Goal: Task Accomplishment & Management: Complete application form

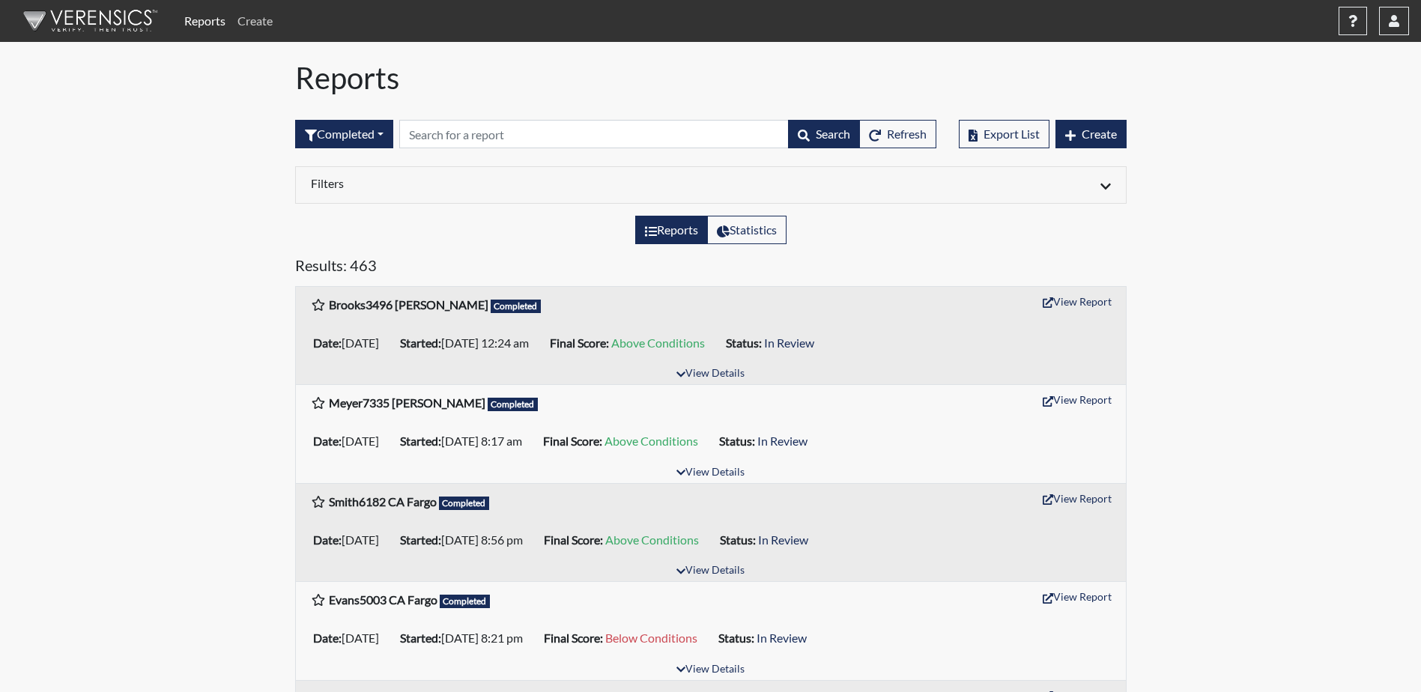
click at [255, 26] on link "Create" at bounding box center [254, 21] width 47 height 30
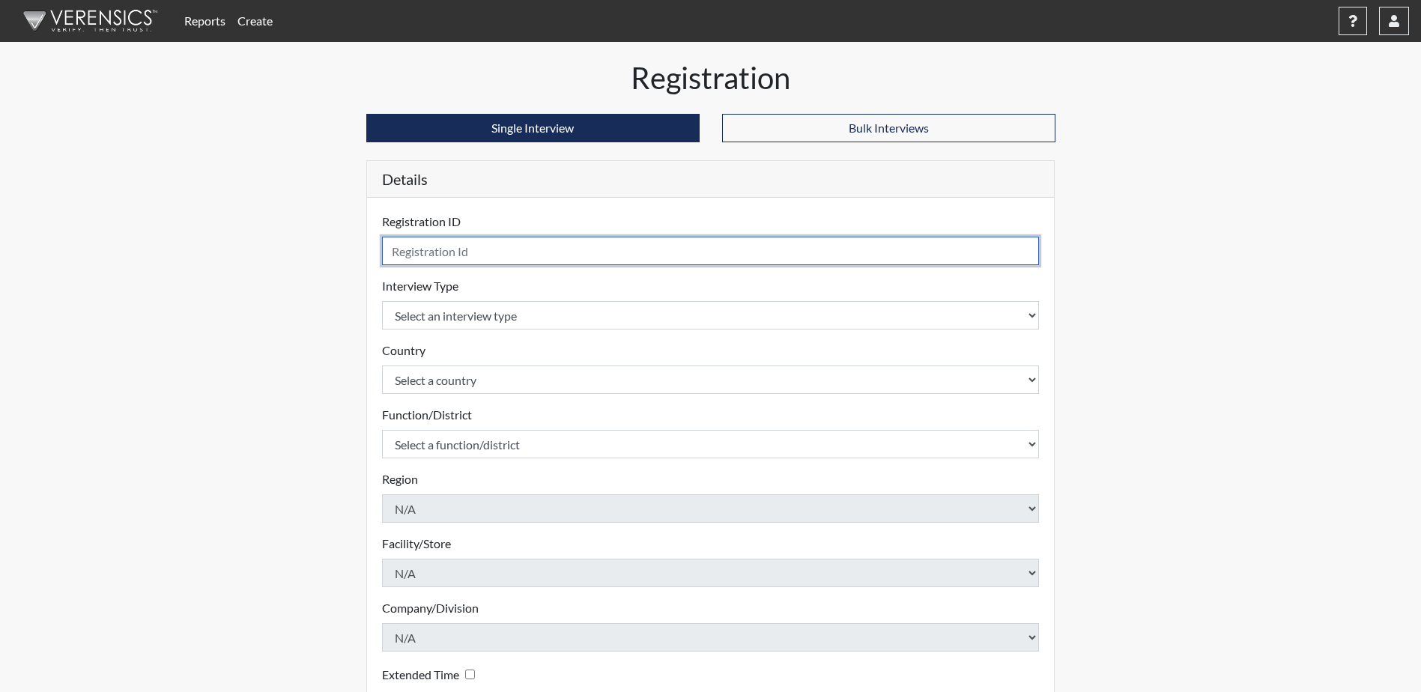
click at [422, 244] on input "text" at bounding box center [710, 251] width 657 height 28
click at [424, 261] on input "text" at bounding box center [710, 251] width 657 height 28
type input "Munoz1007 CM GF"
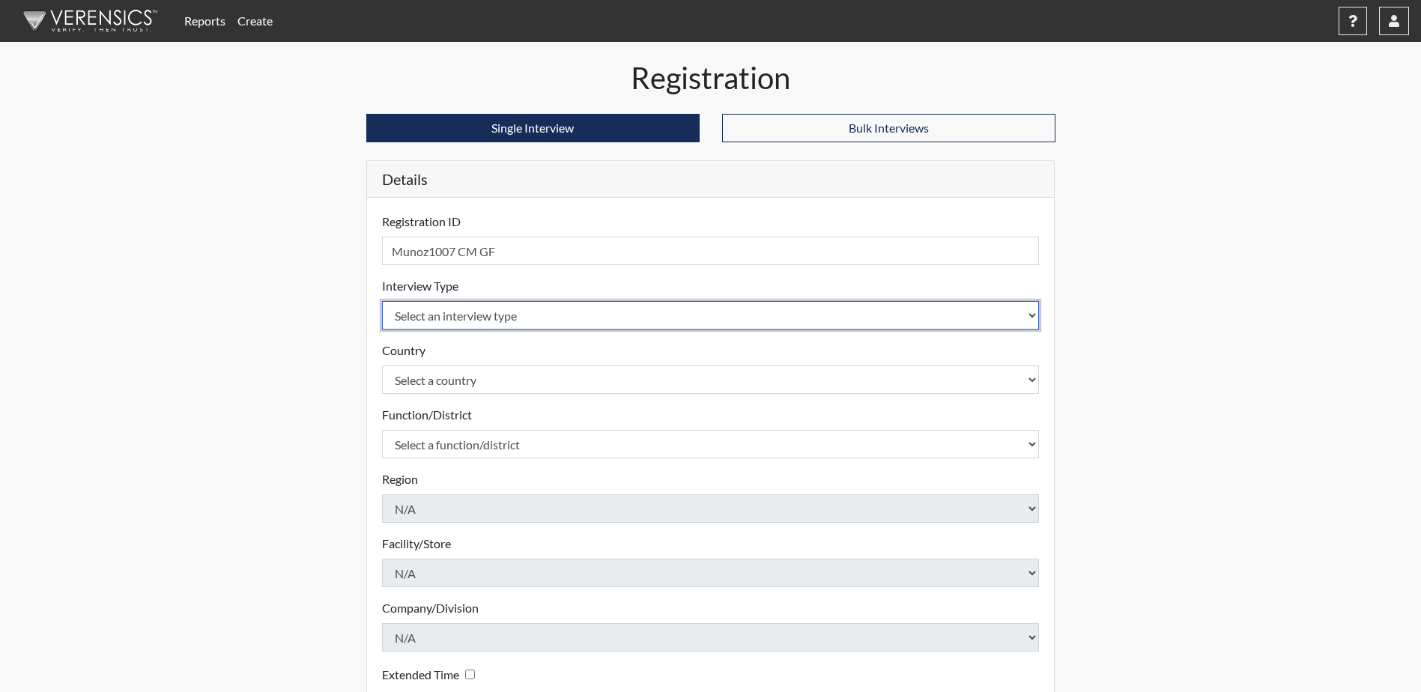
click at [415, 316] on select "Select an interview type Community Supervision Corrections Pre-Employment Pre-E…" at bounding box center [710, 315] width 657 height 28
select select "ff757fb6-e1bf-11ea-9c9f-0eff0cf7eb8f"
click at [382, 301] on select "Select an interview type Community Supervision Corrections Pre-Employment Pre-E…" at bounding box center [710, 315] width 657 height 28
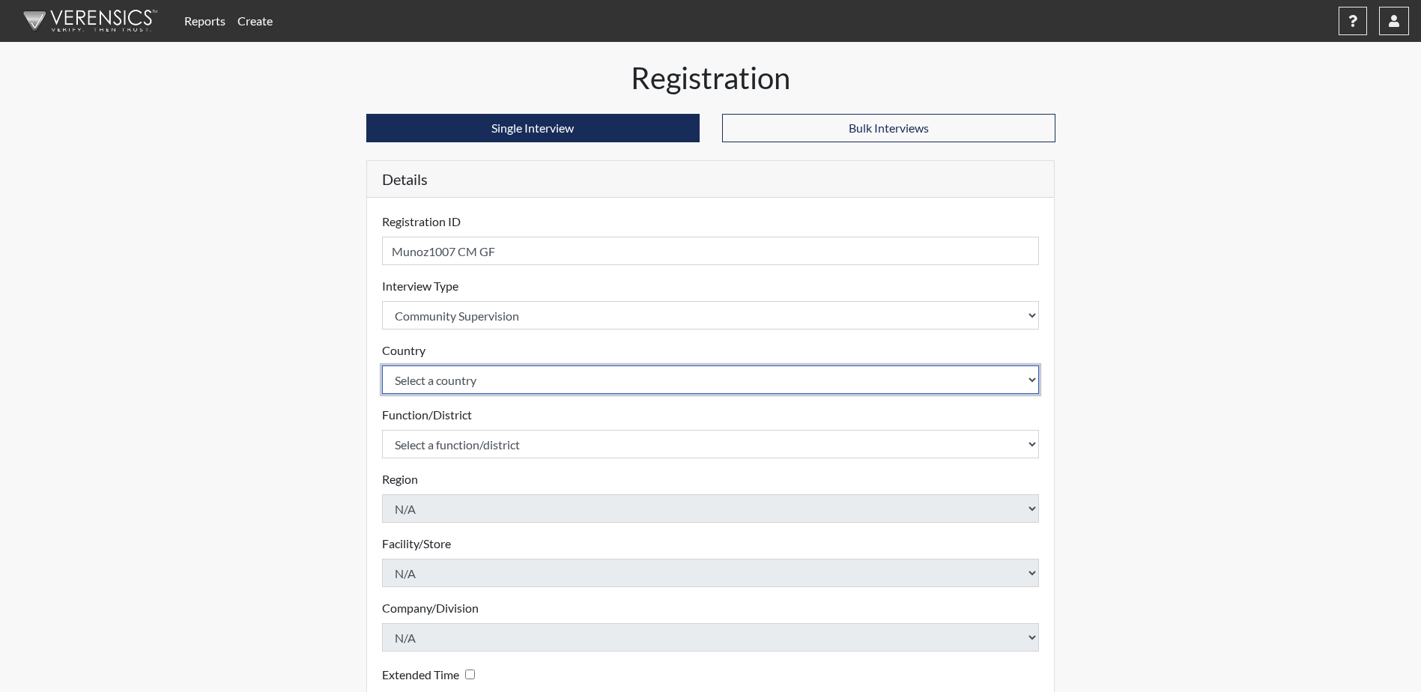
click at [425, 371] on select "Select a country [GEOGRAPHIC_DATA] [GEOGRAPHIC_DATA]" at bounding box center [710, 379] width 657 height 28
select select "united-states-of-[GEOGRAPHIC_DATA]"
click at [382, 365] on select "Select a country [GEOGRAPHIC_DATA] [GEOGRAPHIC_DATA]" at bounding box center [710, 379] width 657 height 28
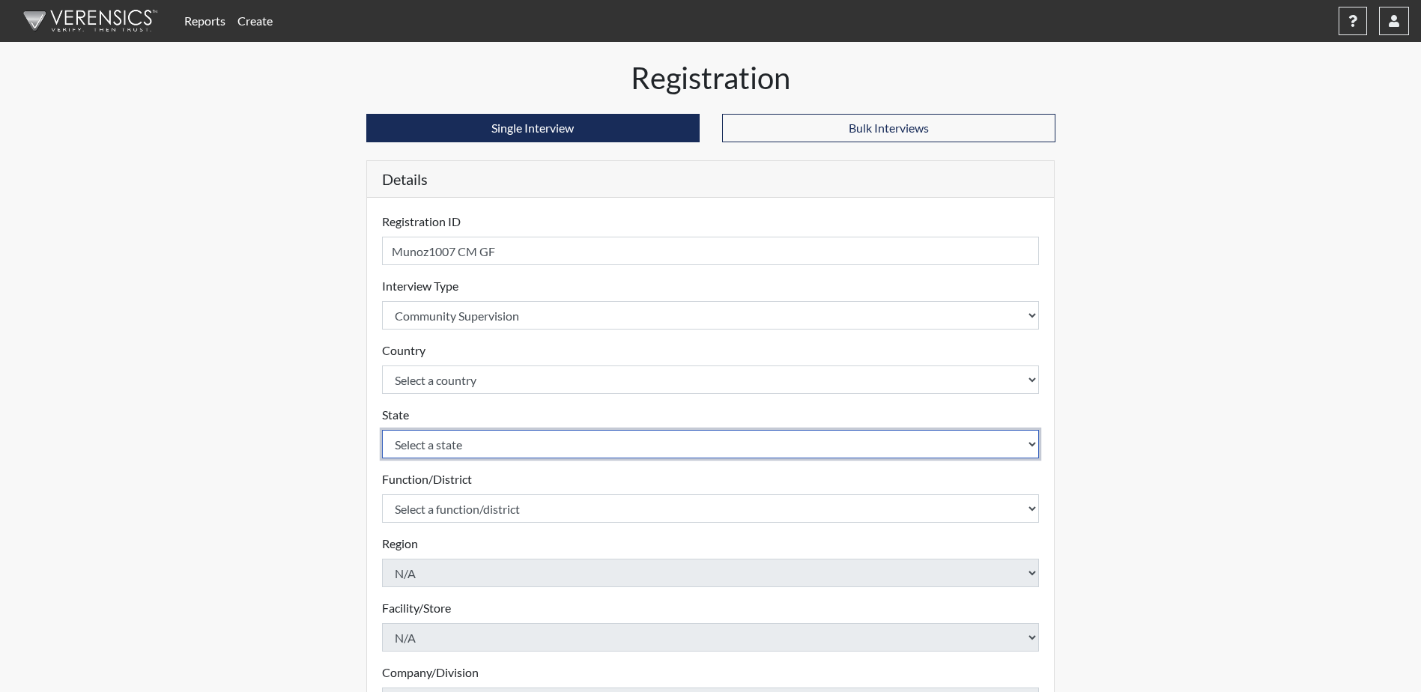
click at [449, 441] on select "Select a state [US_STATE] [US_STATE] [US_STATE] [US_STATE] [US_STATE] [US_STATE…" at bounding box center [710, 444] width 657 height 28
select select "ND"
click at [382, 430] on select "Select a state [US_STATE] [US_STATE] [US_STATE] [US_STATE] [US_STATE] [US_STATE…" at bounding box center [710, 444] width 657 height 28
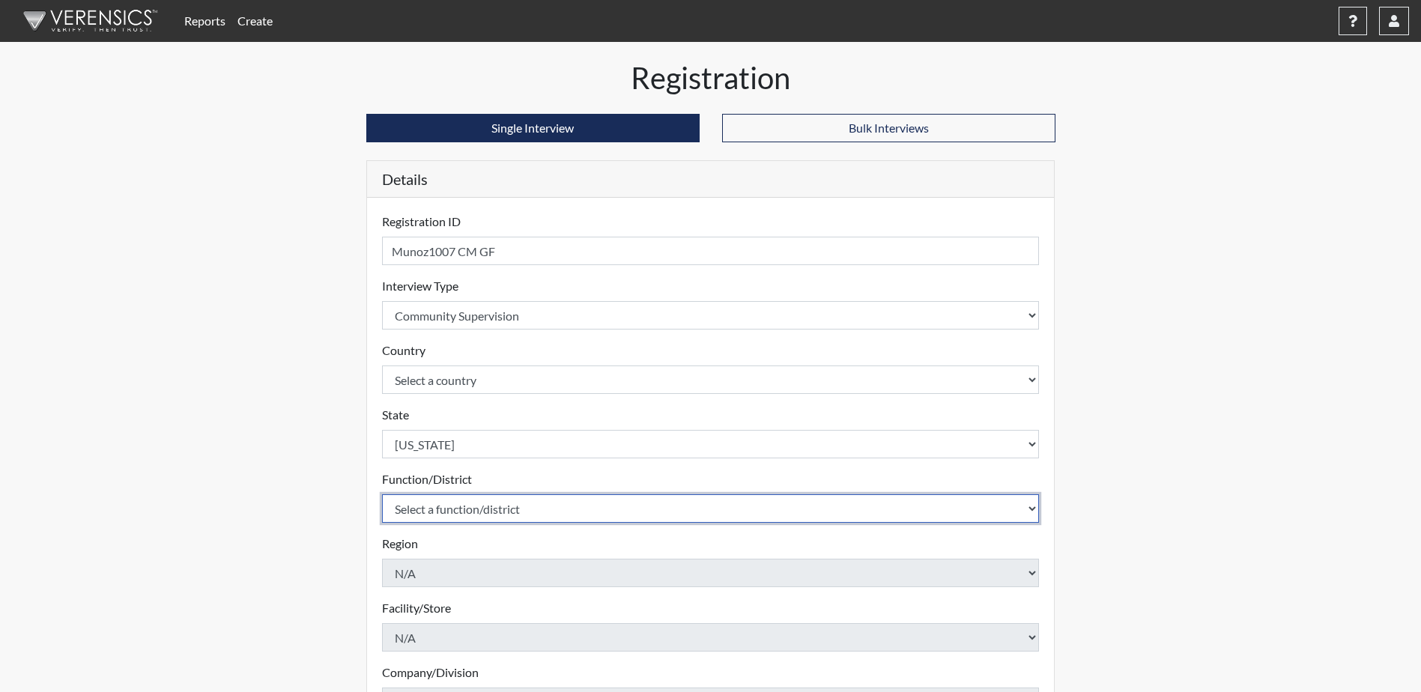
select select "4c6cf6b7-0a66-4ddf-a33c-c3617a18a22d"
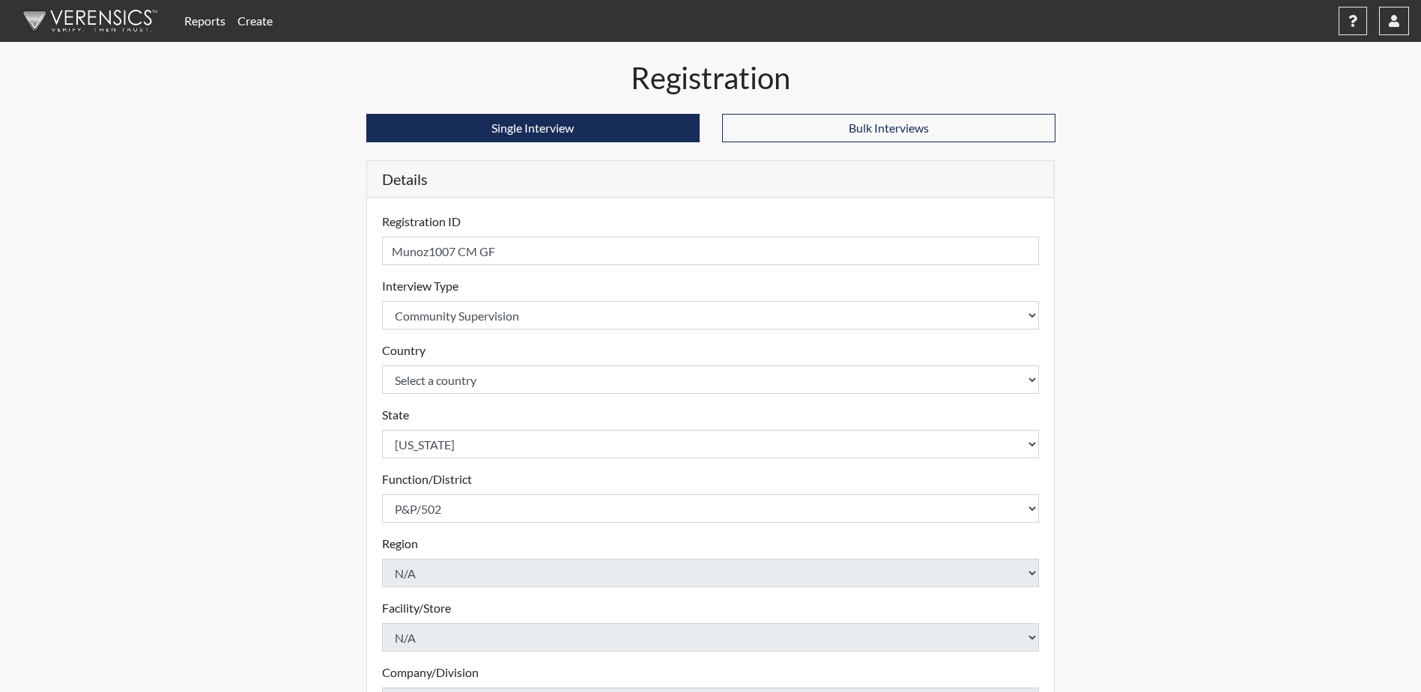
scroll to position [215, 0]
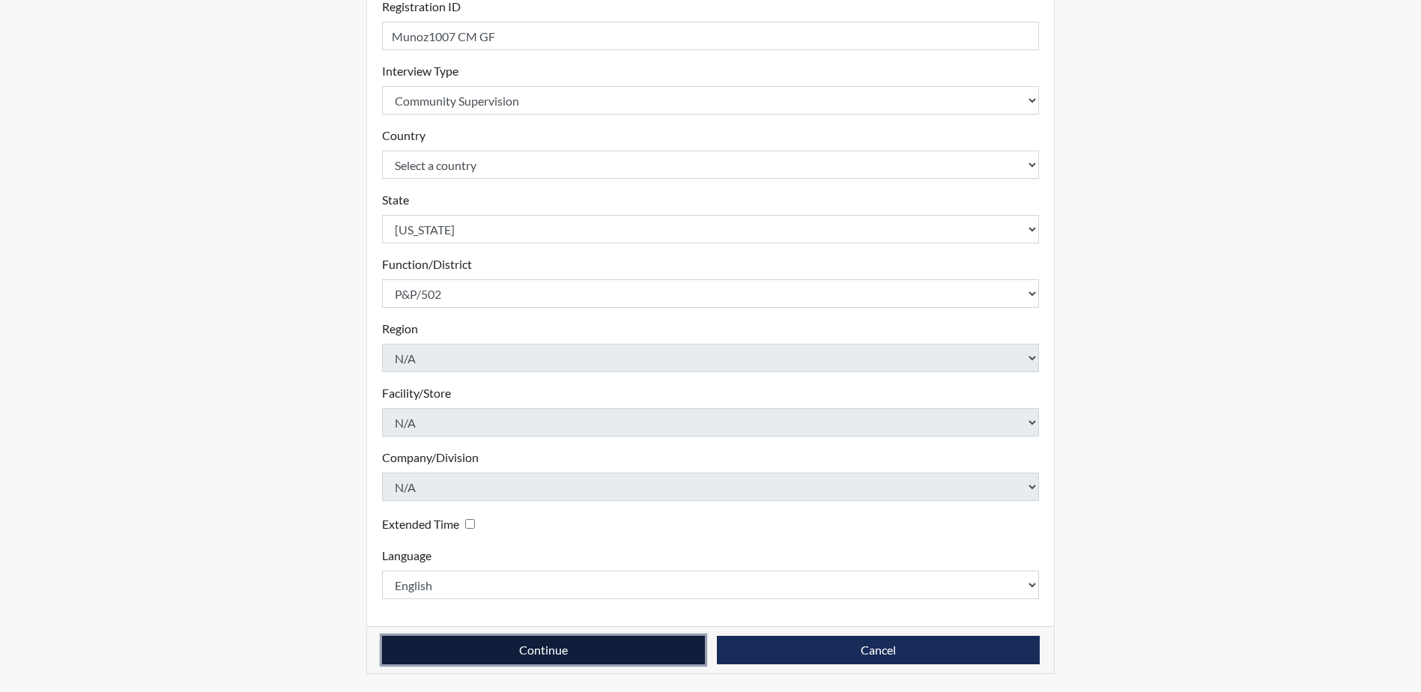
click at [491, 653] on button "Continue" at bounding box center [543, 650] width 323 height 28
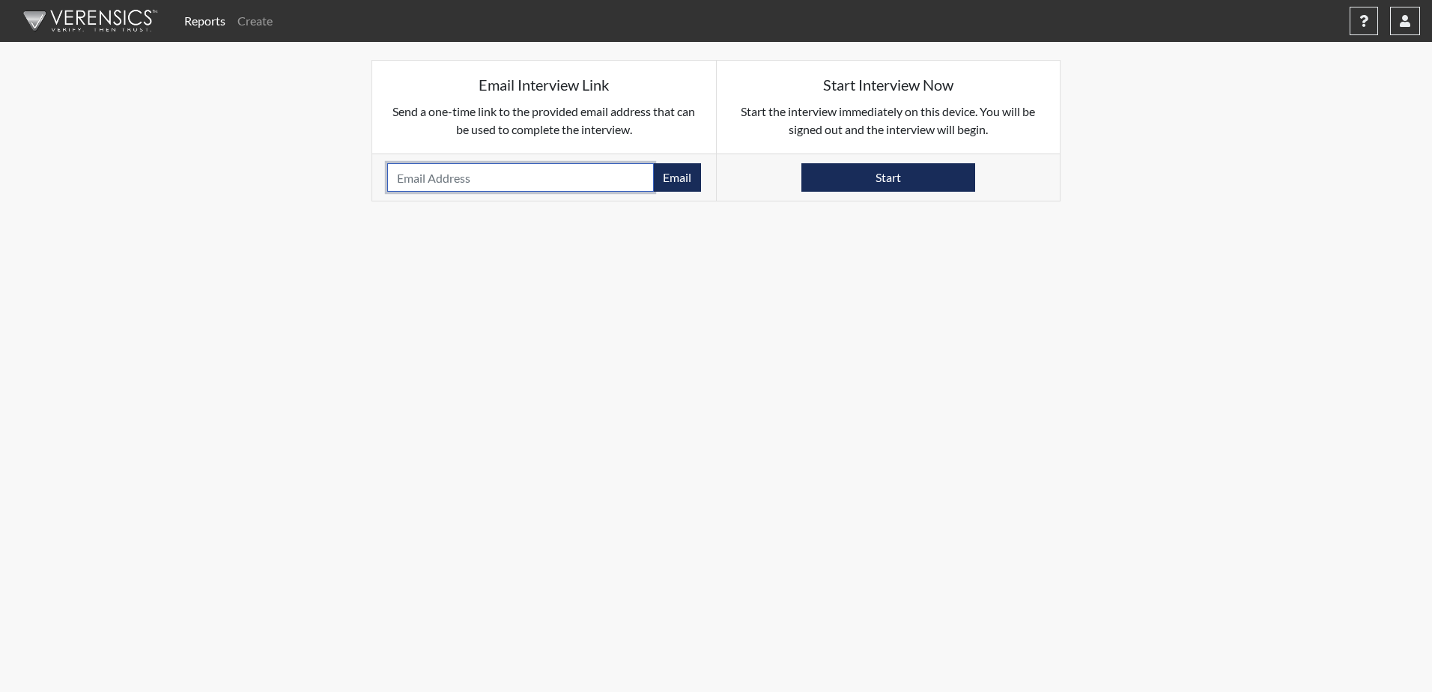
click at [412, 182] on input "email" at bounding box center [520, 177] width 267 height 28
paste input "[EMAIL_ADDRESS][DOMAIN_NAME]"
type input "[EMAIL_ADDRESS][DOMAIN_NAME]"
click at [678, 176] on button "Email" at bounding box center [677, 177] width 48 height 28
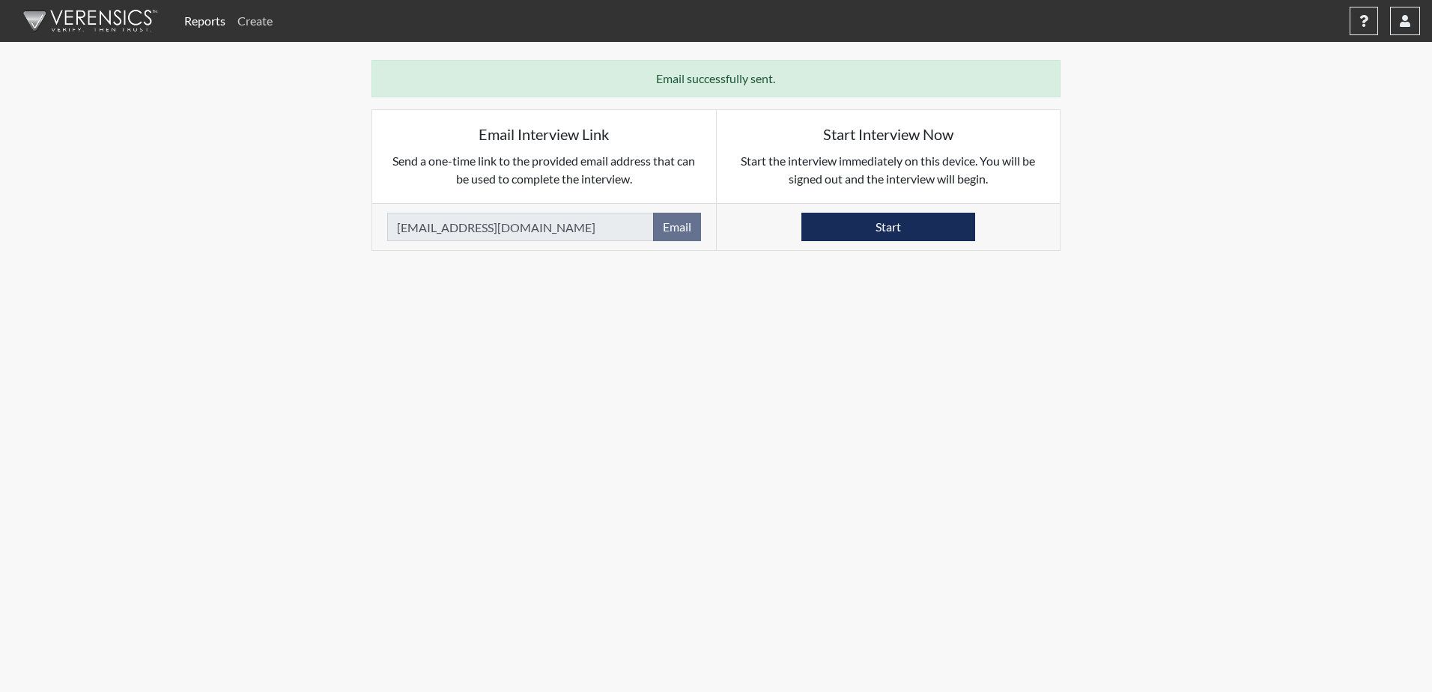
click at [262, 26] on link "Create" at bounding box center [254, 21] width 47 height 30
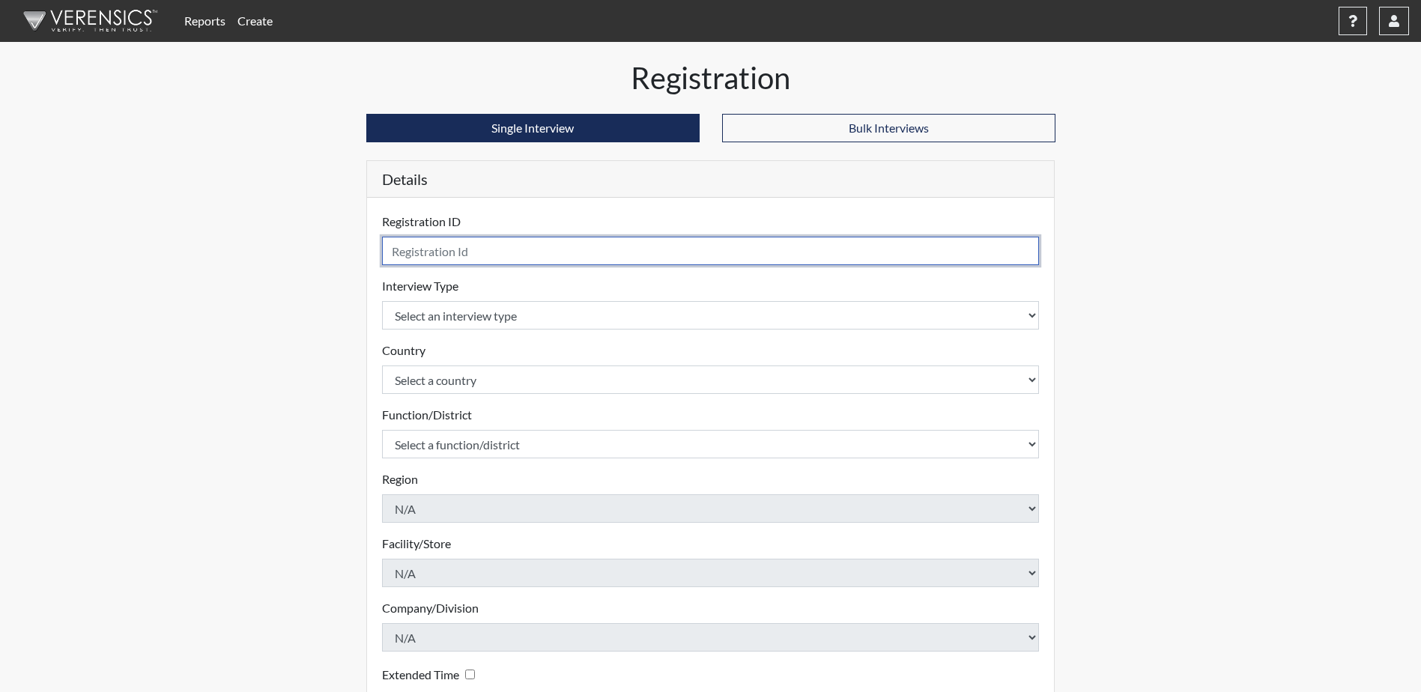
click at [414, 255] on input "text" at bounding box center [710, 251] width 657 height 28
type input "Aker5837 CM GF"
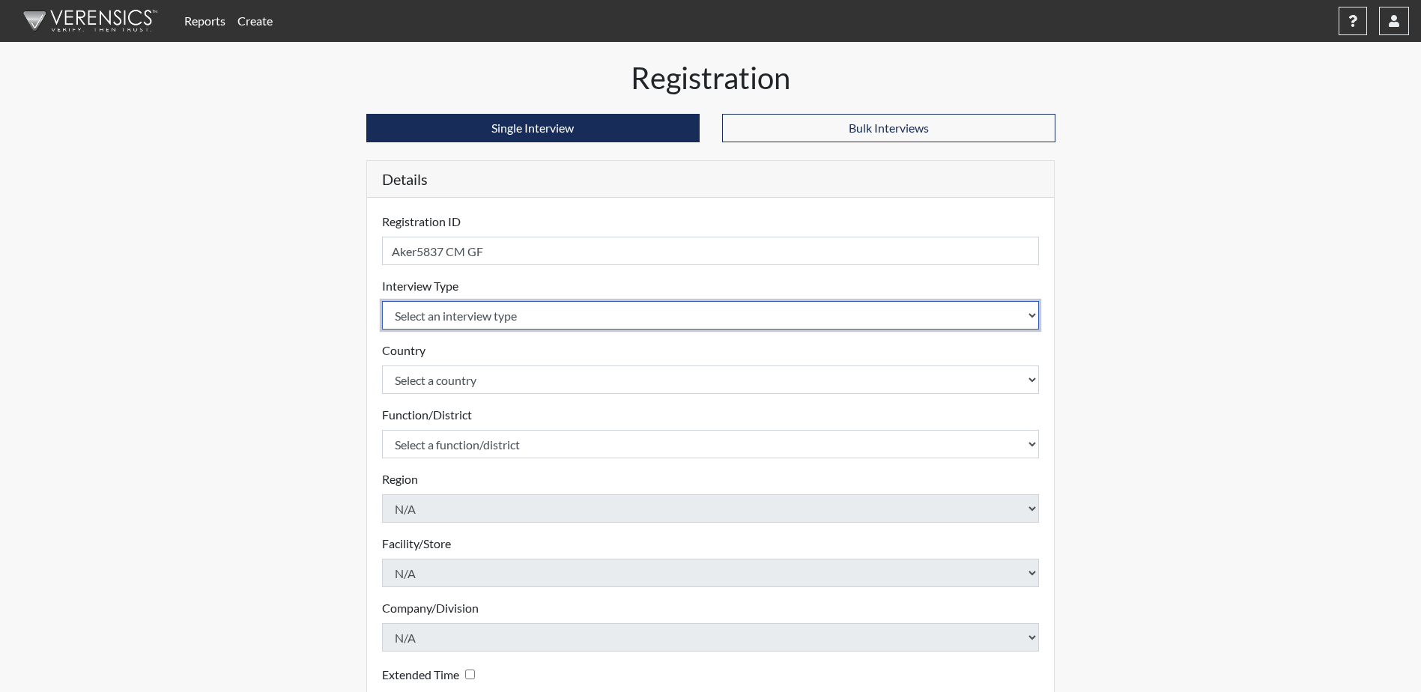
click at [452, 316] on select "Select an interview type Community Supervision Corrections Pre-Employment Pre-E…" at bounding box center [710, 315] width 657 height 28
select select "ff757fb6-e1bf-11ea-9c9f-0eff0cf7eb8f"
click at [382, 301] on select "Select an interview type Community Supervision Corrections Pre-Employment Pre-E…" at bounding box center [710, 315] width 657 height 28
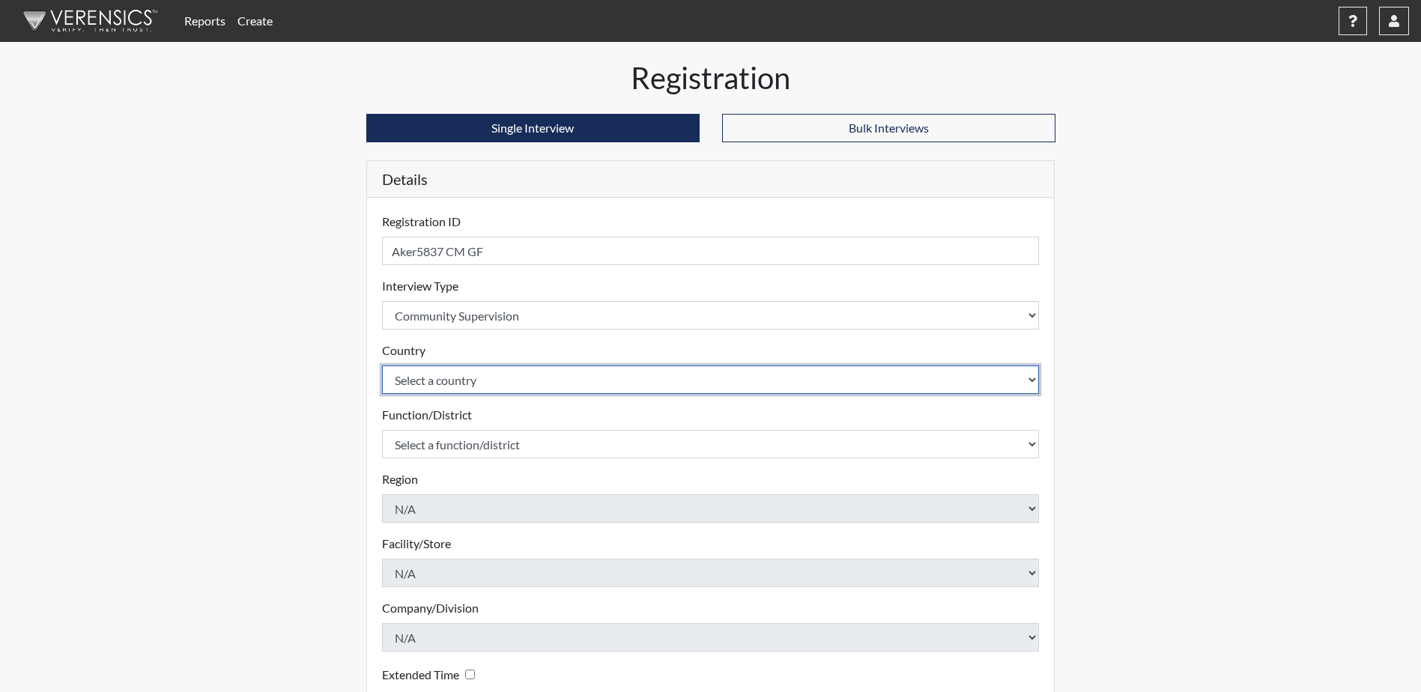
click at [491, 383] on select "Select a country [GEOGRAPHIC_DATA] [GEOGRAPHIC_DATA]" at bounding box center [710, 379] width 657 height 28
select select "united-states-of-[GEOGRAPHIC_DATA]"
click at [382, 365] on select "Select a country [GEOGRAPHIC_DATA] [GEOGRAPHIC_DATA]" at bounding box center [710, 379] width 657 height 28
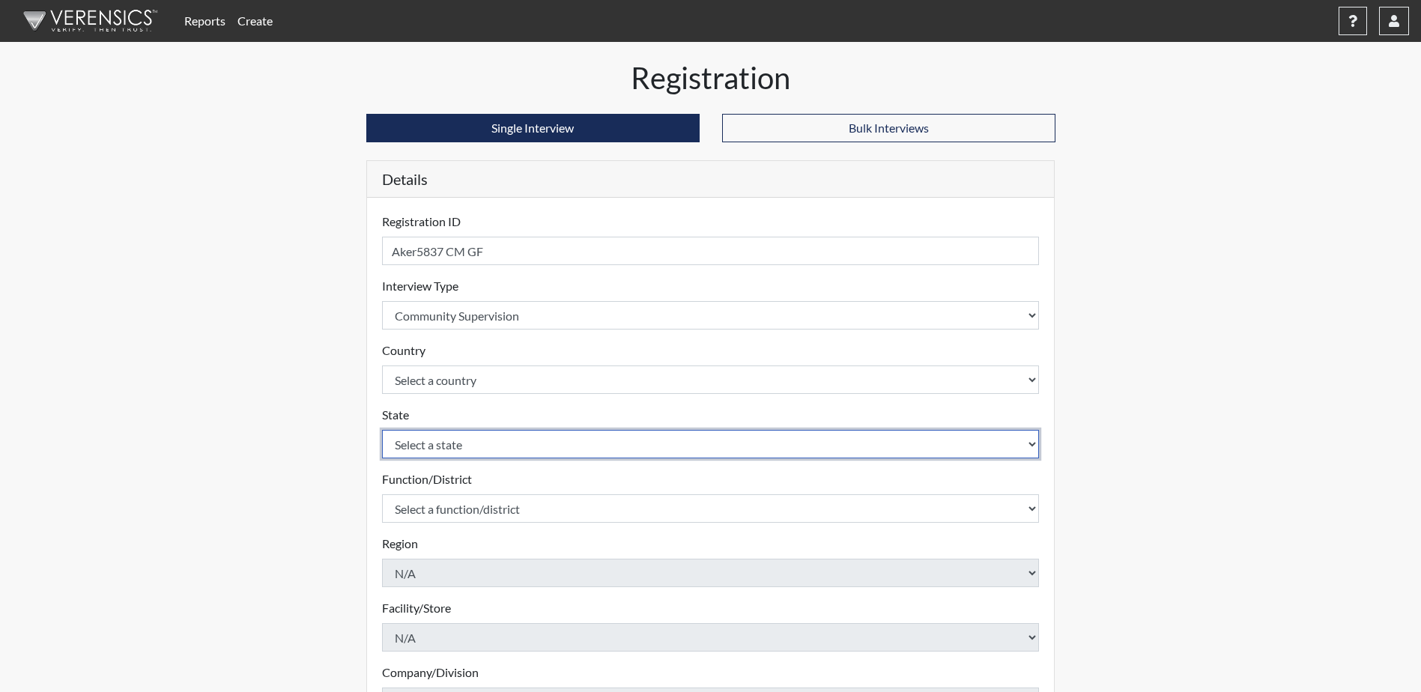
click at [491, 443] on select "Select a state [US_STATE] [US_STATE] [US_STATE] [US_STATE] [US_STATE] [US_STATE…" at bounding box center [710, 444] width 657 height 28
select select "ND"
click at [382, 430] on select "Select a state [US_STATE] [US_STATE] [US_STATE] [US_STATE] [US_STATE] [US_STATE…" at bounding box center [710, 444] width 657 height 28
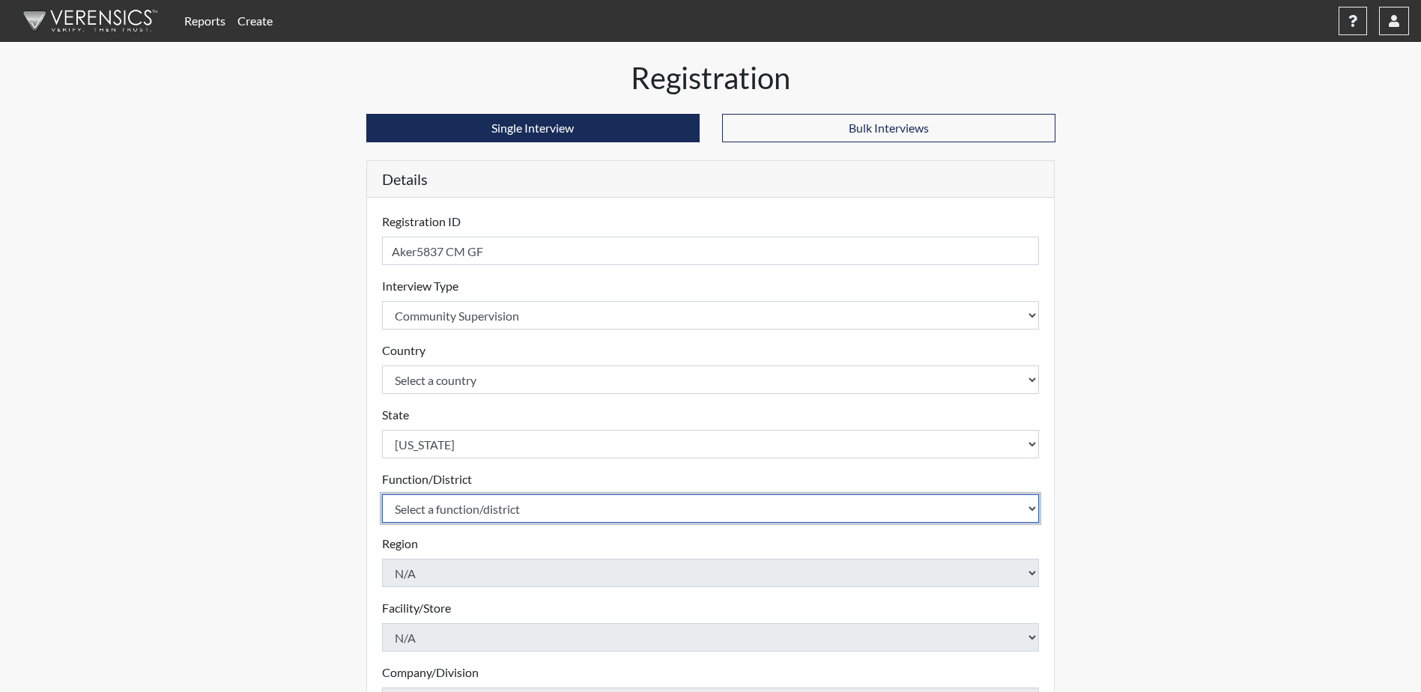
click at [517, 514] on select "Select a function/district Central Office/530 P&P/502" at bounding box center [710, 508] width 657 height 28
select select "4c6cf6b7-0a66-4ddf-a33c-c3617a18a22d"
click at [382, 494] on select "Select a function/district Central Office/530 P&P/502" at bounding box center [710, 508] width 657 height 28
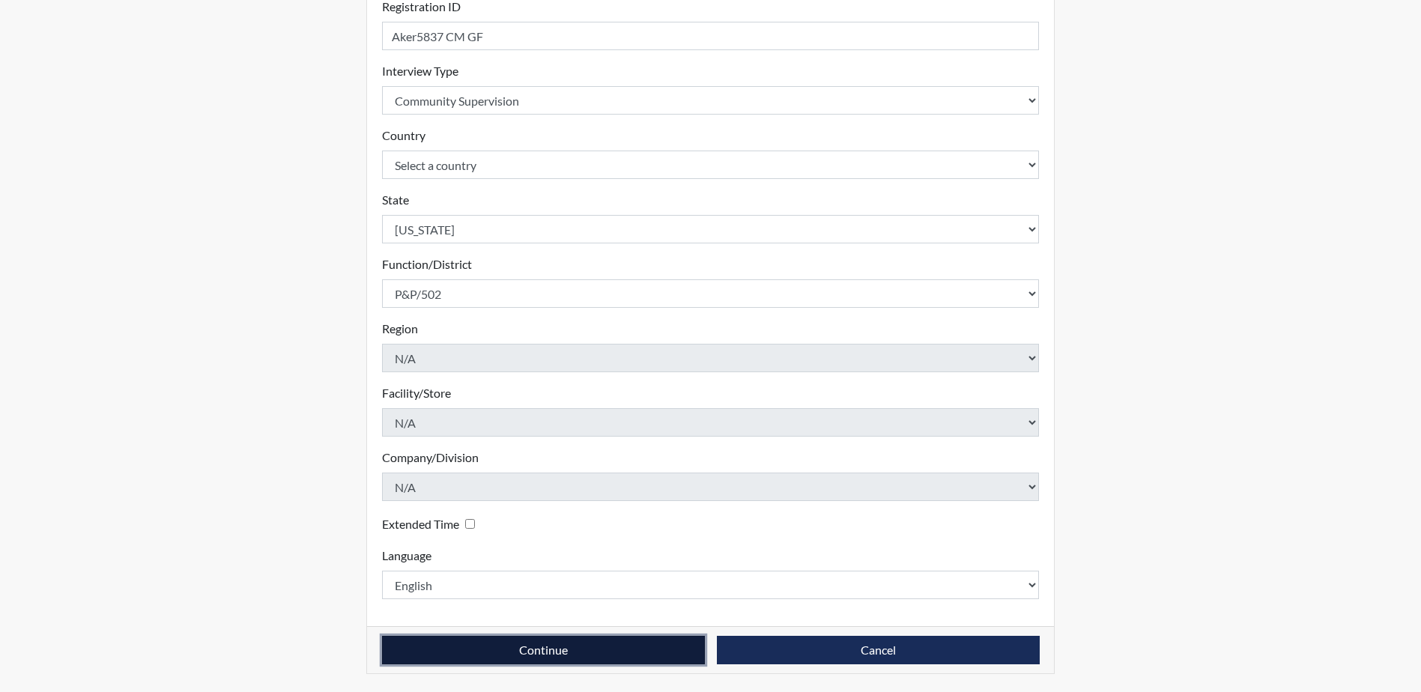
click at [517, 656] on button "Continue" at bounding box center [543, 650] width 323 height 28
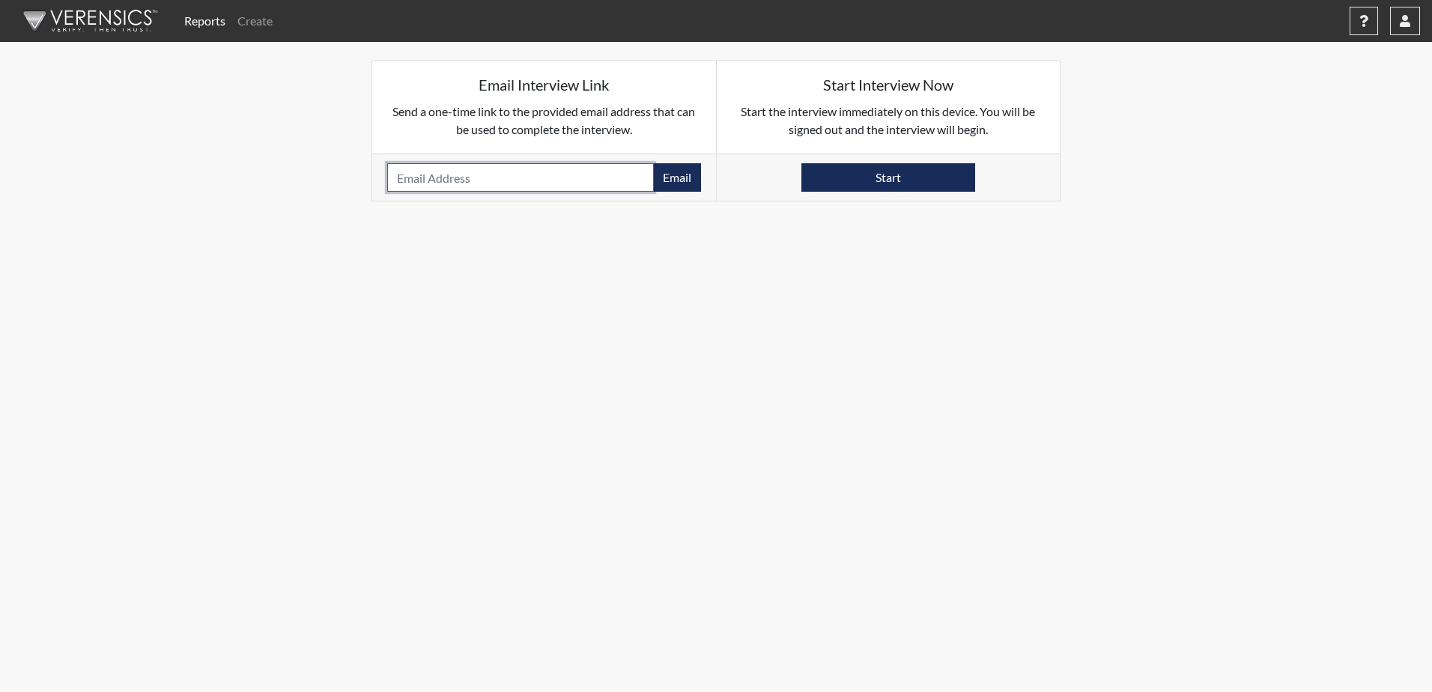
click at [395, 174] on input "email" at bounding box center [520, 177] width 267 height 28
paste input "[EMAIL_ADDRESS][DOMAIN_NAME]"
type input "[EMAIL_ADDRESS][DOMAIN_NAME]"
click at [678, 171] on button "Email" at bounding box center [677, 177] width 48 height 28
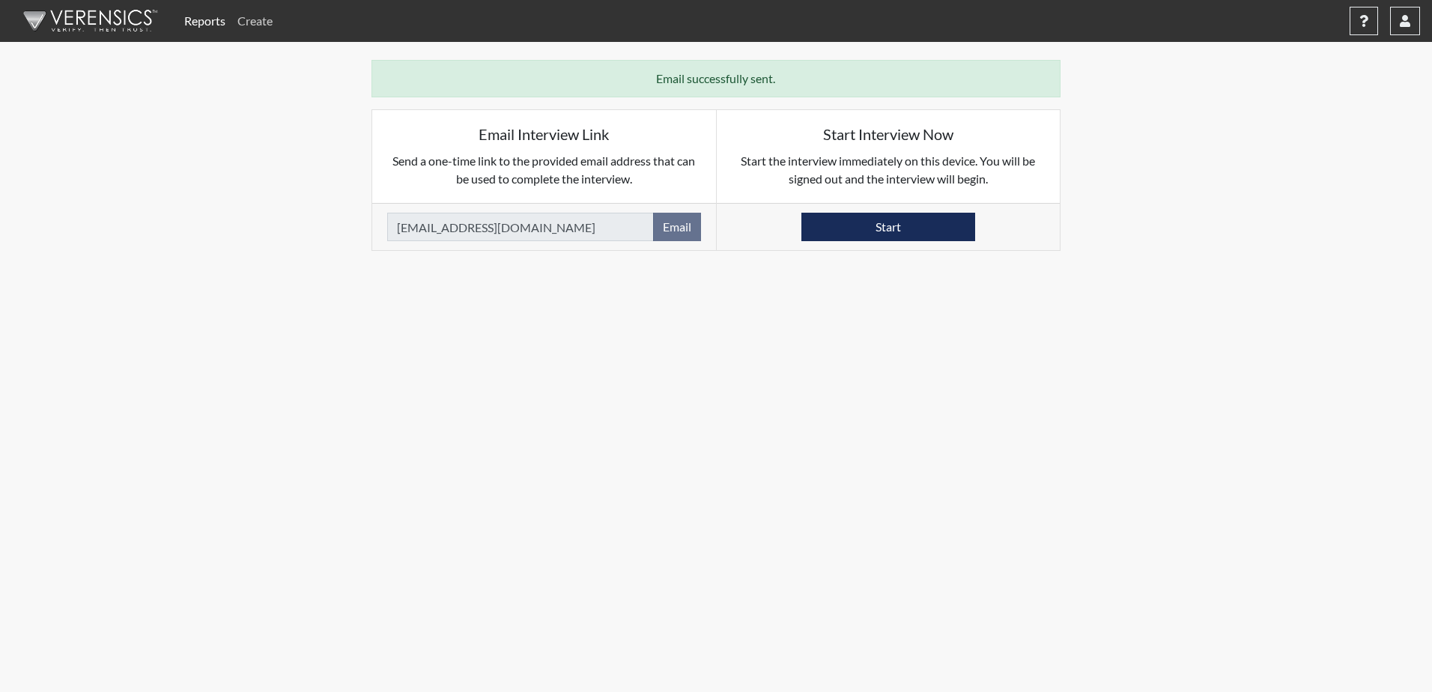
click at [263, 17] on link "Create" at bounding box center [254, 21] width 47 height 30
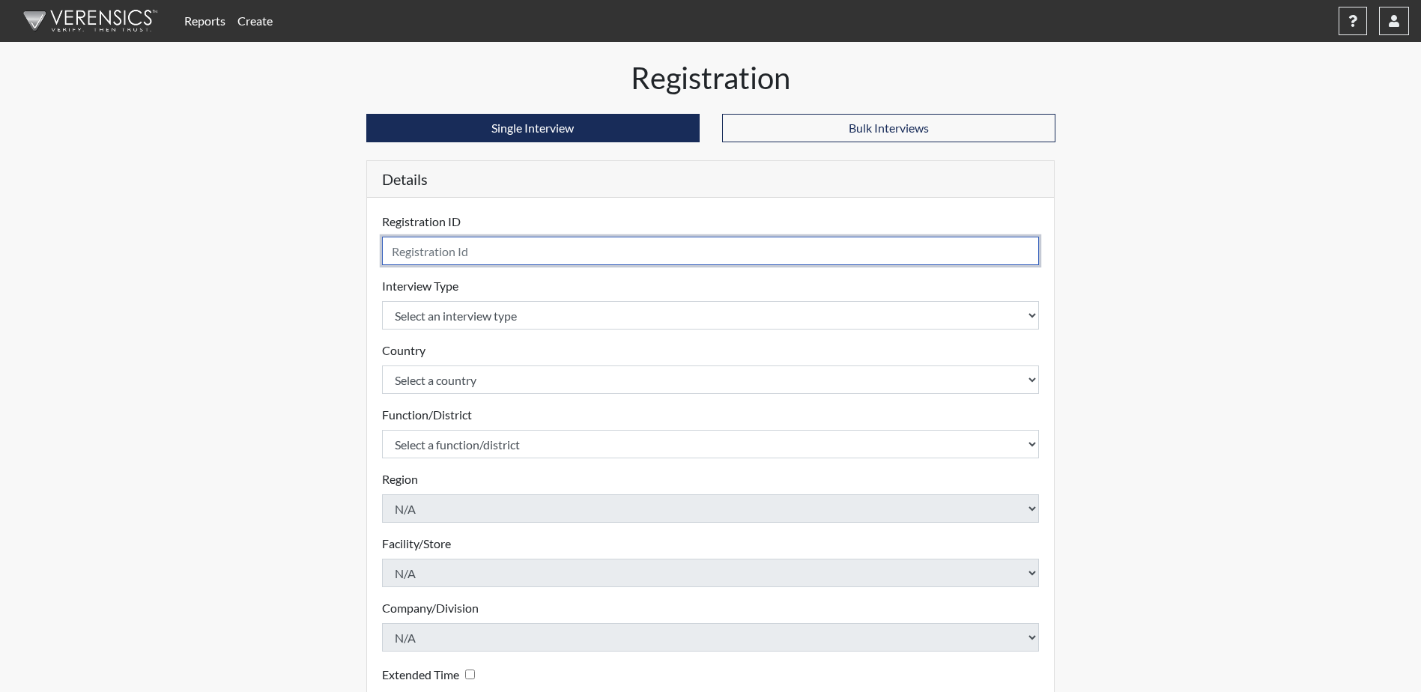
click at [419, 258] on input "text" at bounding box center [710, 251] width 657 height 28
type input "Richert6099 CM GF"
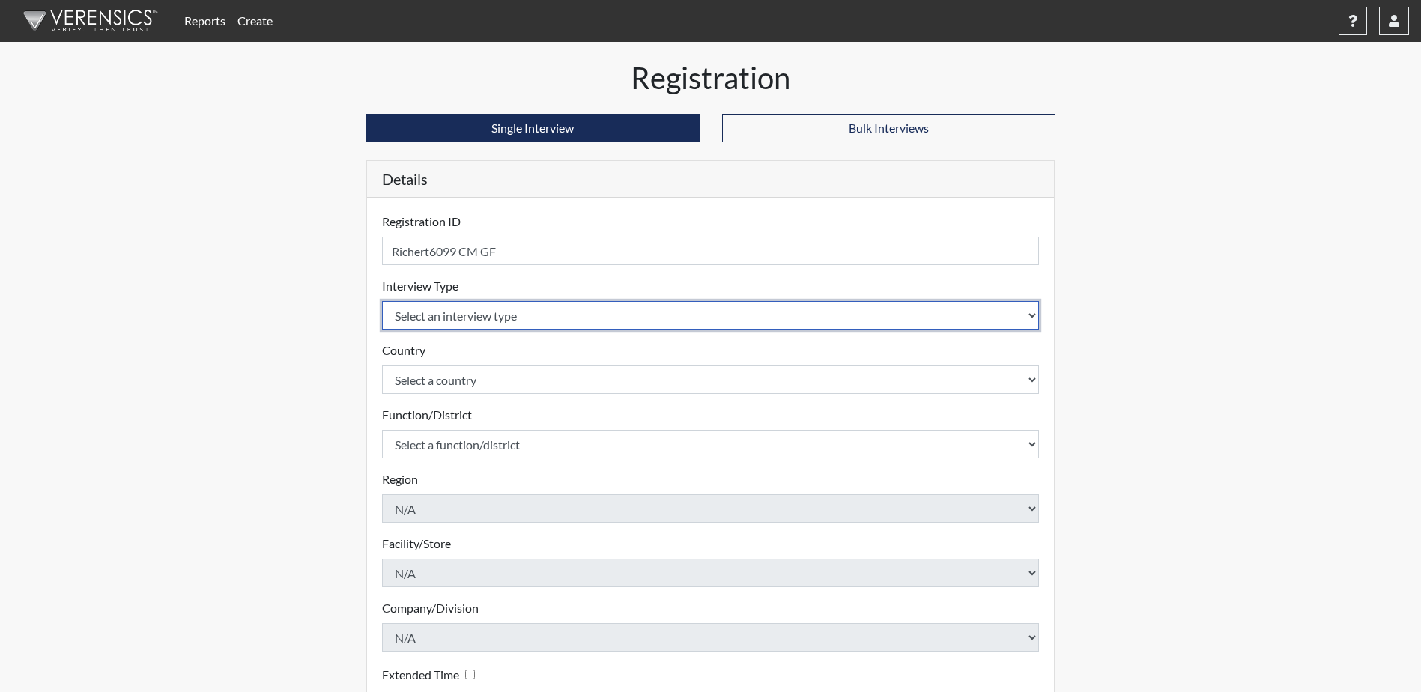
select select "ff757fb6-e1bf-11ea-9c9f-0eff0cf7eb8f"
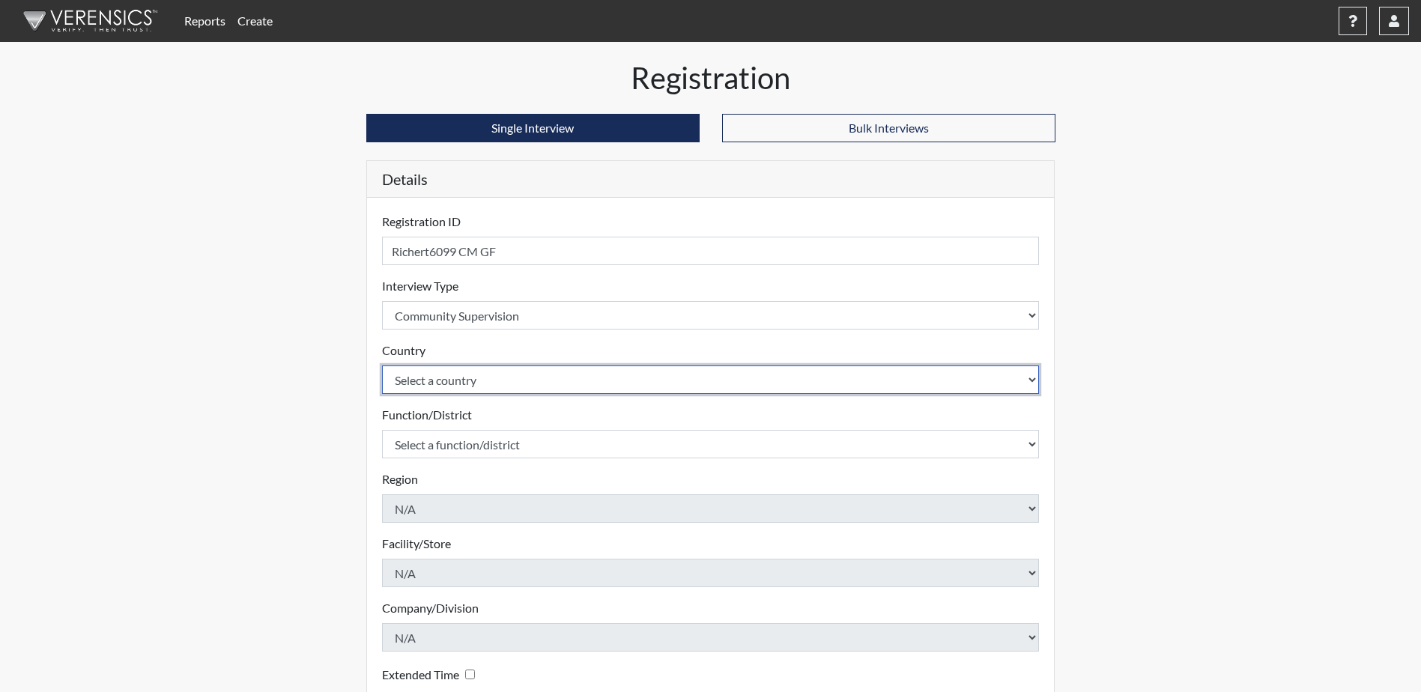
click at [552, 389] on select "Select a country [GEOGRAPHIC_DATA] [GEOGRAPHIC_DATA]" at bounding box center [710, 379] width 657 height 28
select select "united-states-of-[GEOGRAPHIC_DATA]"
click at [382, 365] on select "Select a country [GEOGRAPHIC_DATA] [GEOGRAPHIC_DATA]" at bounding box center [710, 379] width 657 height 28
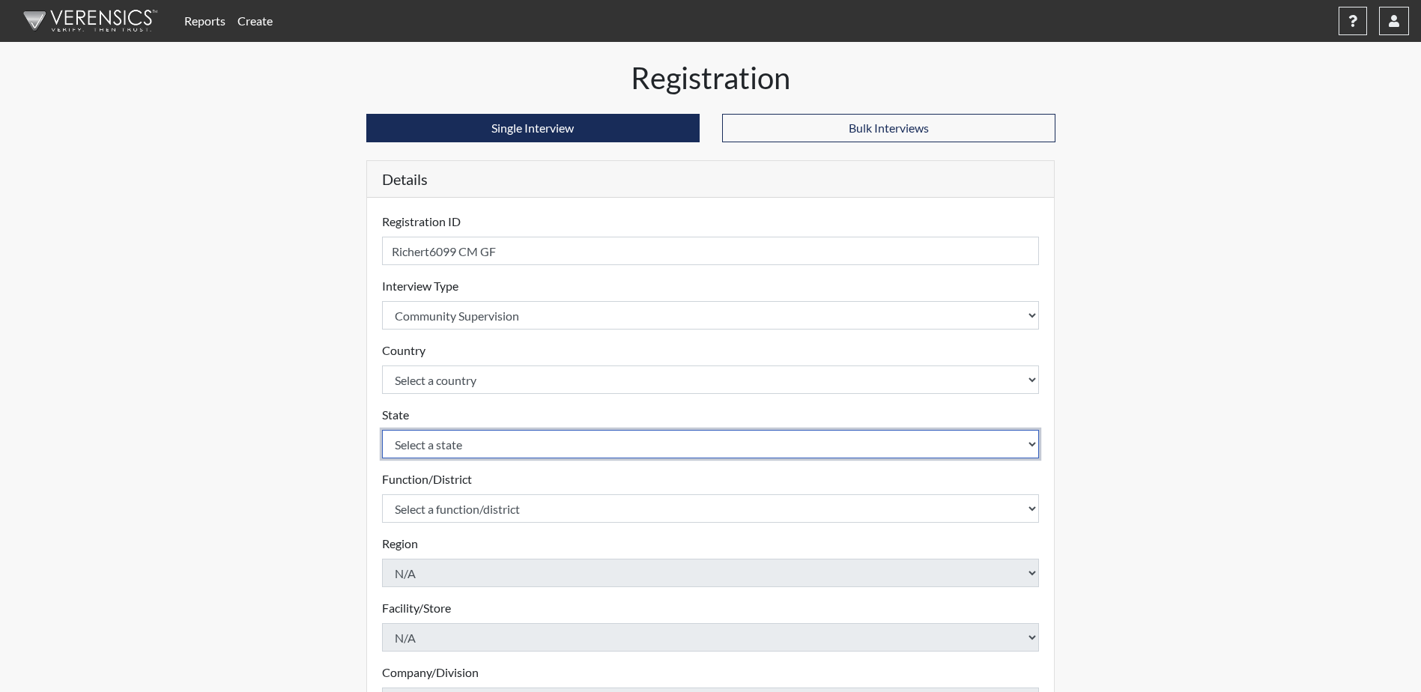
click at [524, 450] on select "Select a state [US_STATE] [US_STATE] [US_STATE] [US_STATE] [US_STATE] [US_STATE…" at bounding box center [710, 444] width 657 height 28
select select "ND"
click at [382, 430] on select "Select a state [US_STATE] [US_STATE] [US_STATE] [US_STATE] [US_STATE] [US_STATE…" at bounding box center [710, 444] width 657 height 28
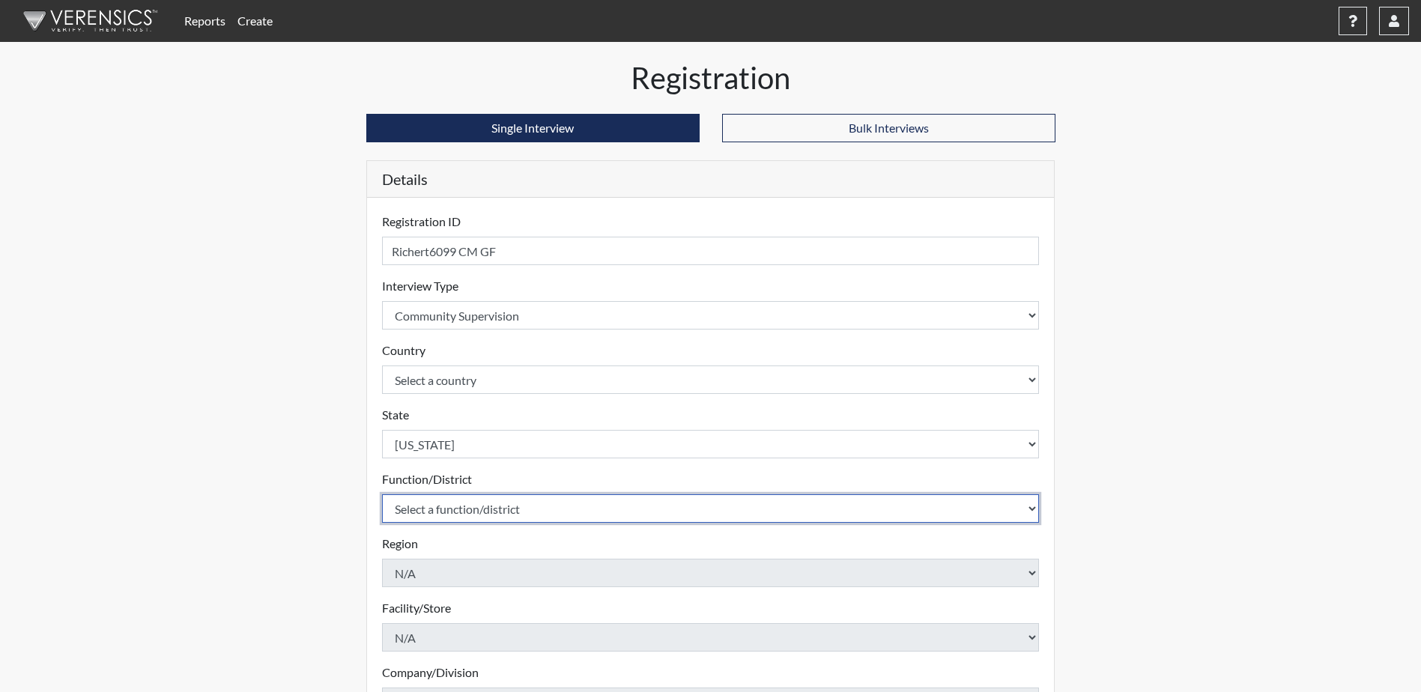
click at [519, 510] on select "Select a function/district Central Office/530 P&P/502" at bounding box center [710, 508] width 657 height 28
select select "4c6cf6b7-0a66-4ddf-a33c-c3617a18a22d"
click at [382, 494] on select "Select a function/district Central Office/530 P&P/502" at bounding box center [710, 508] width 657 height 28
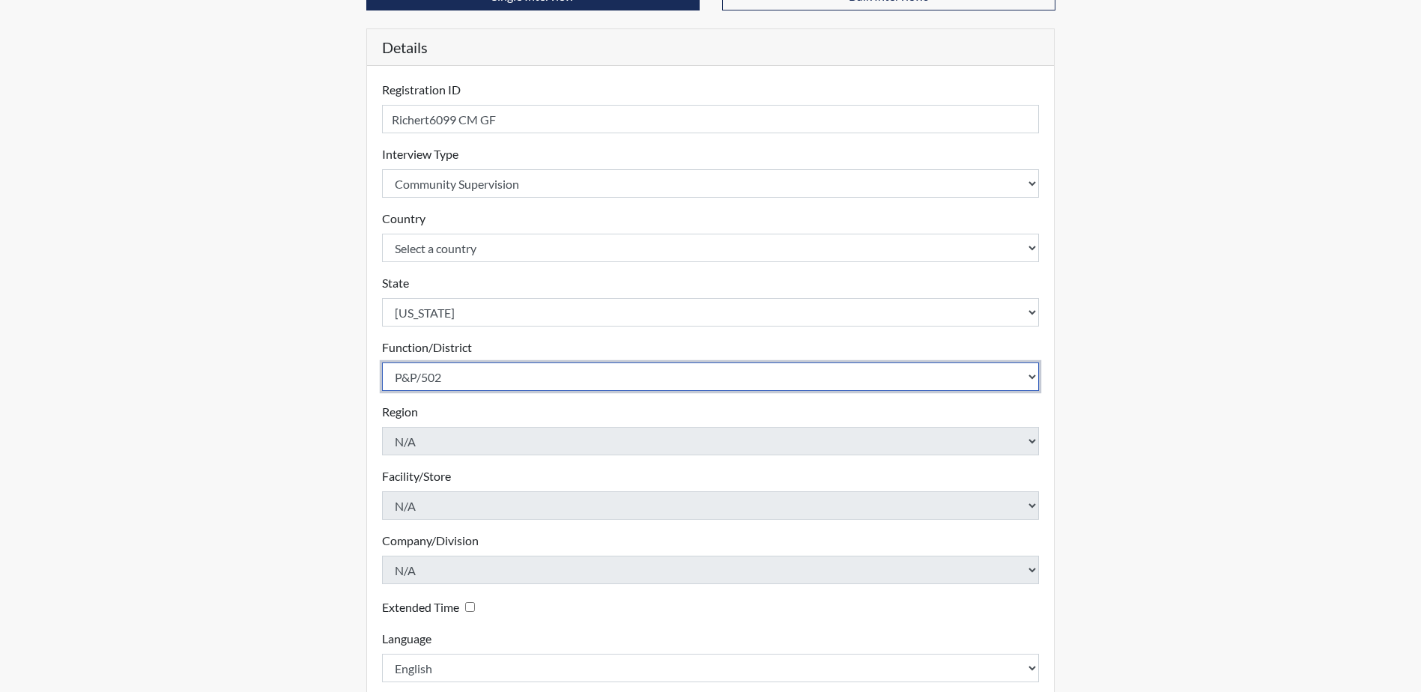
scroll to position [215, 0]
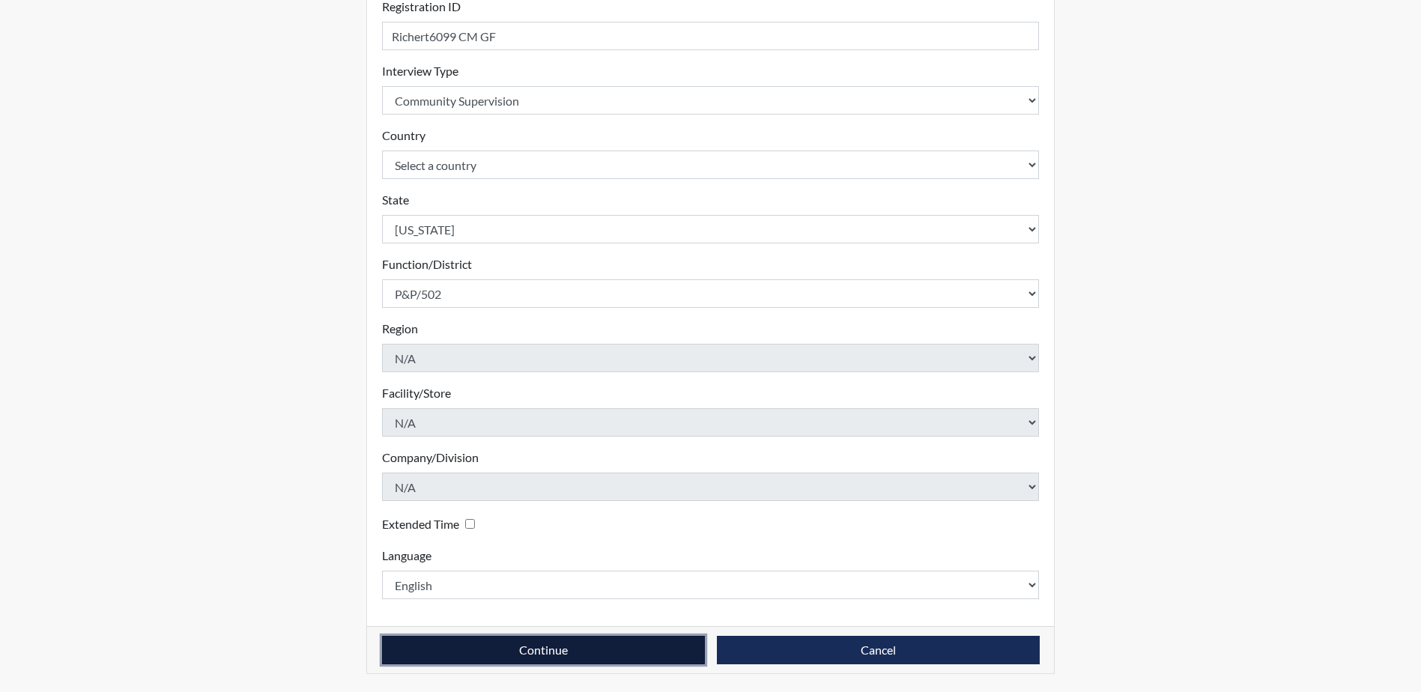
click at [566, 660] on button "Continue" at bounding box center [543, 650] width 323 height 28
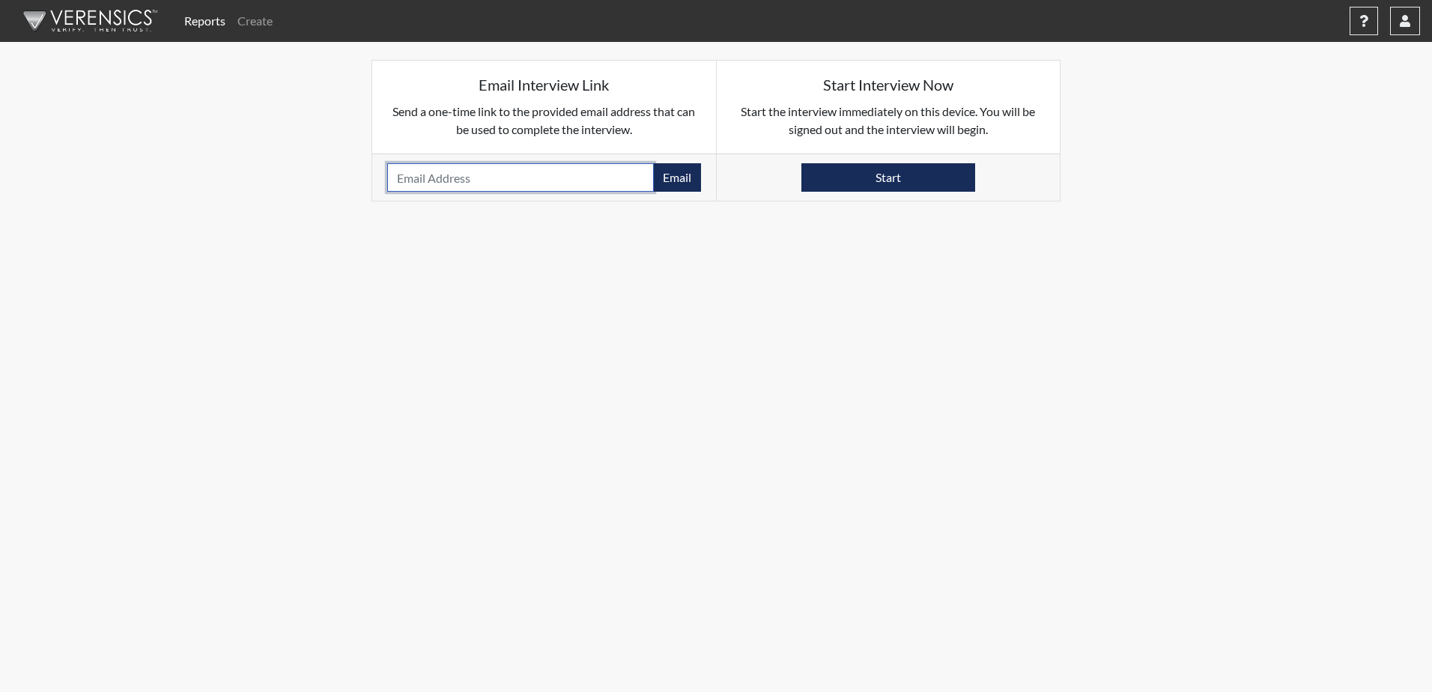
click at [395, 180] on input "email" at bounding box center [520, 177] width 267 height 28
paste input "[EMAIL_ADDRESS][DOMAIN_NAME]"
type input "[EMAIL_ADDRESS][DOMAIN_NAME]"
click at [678, 176] on button "Email" at bounding box center [677, 177] width 48 height 28
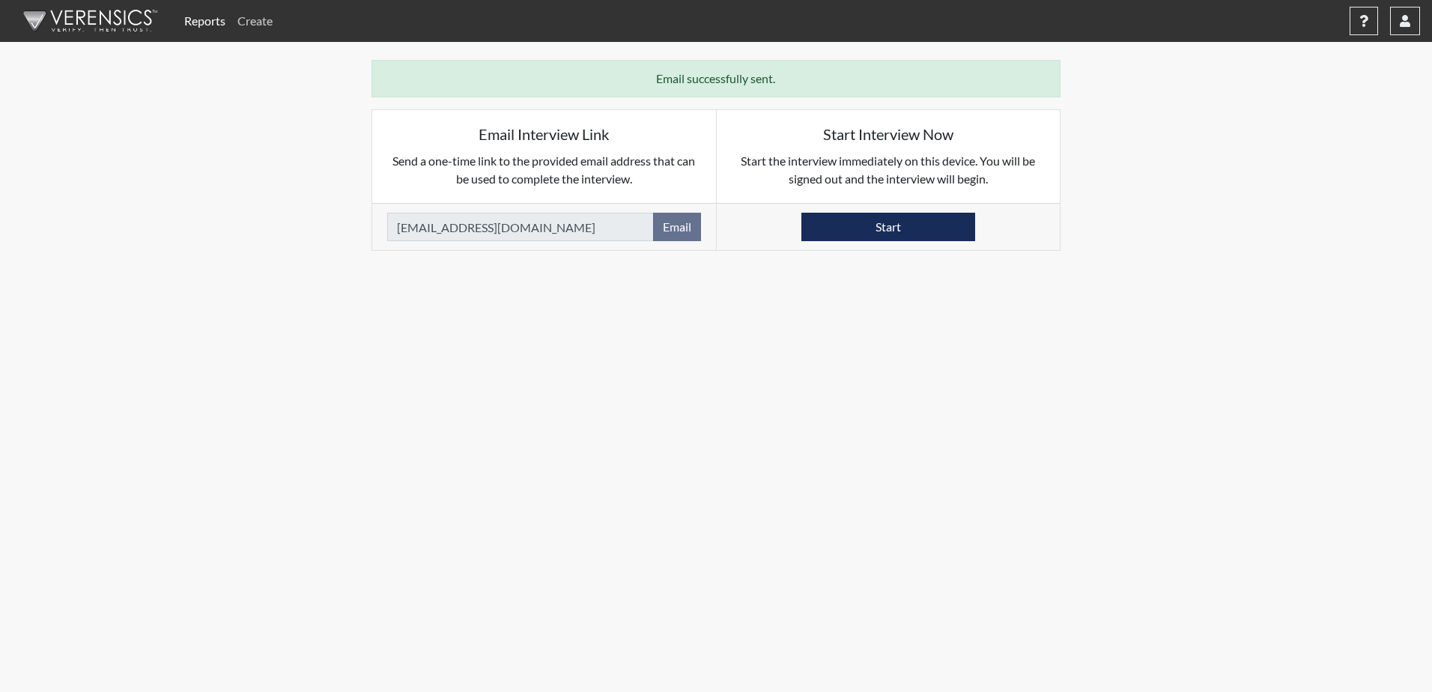
click at [261, 19] on link "Create" at bounding box center [254, 21] width 47 height 30
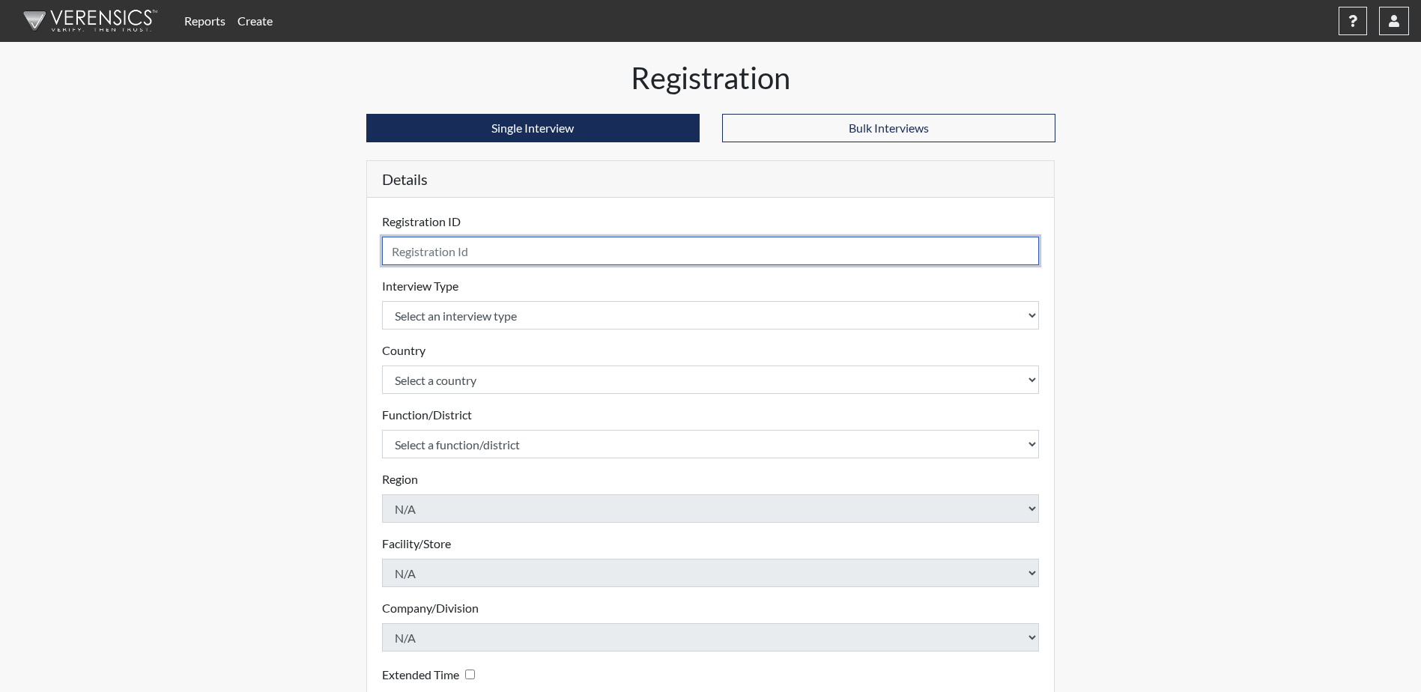
click at [496, 250] on input "text" at bounding box center [710, 251] width 657 height 28
type input "Dipersio2150 CM GF"
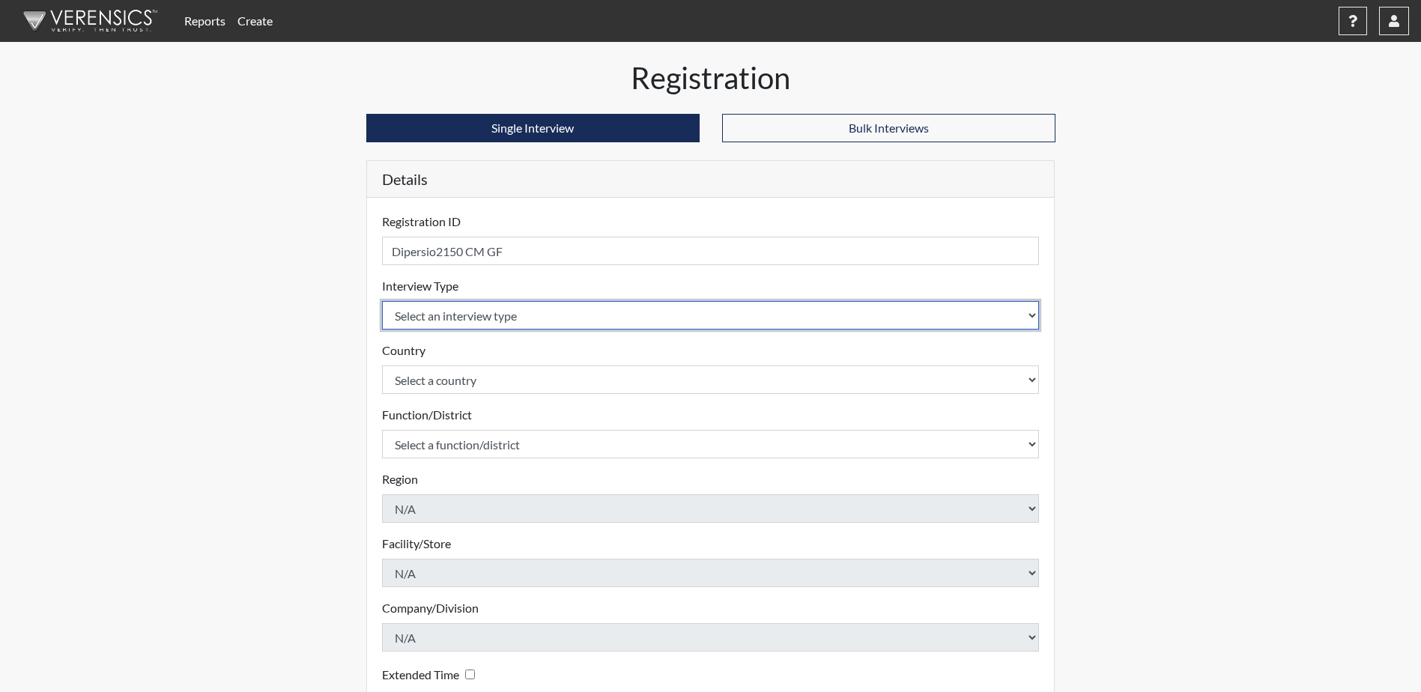
select select "ff757fb6-e1bf-11ea-9c9f-0eff0cf7eb8f"
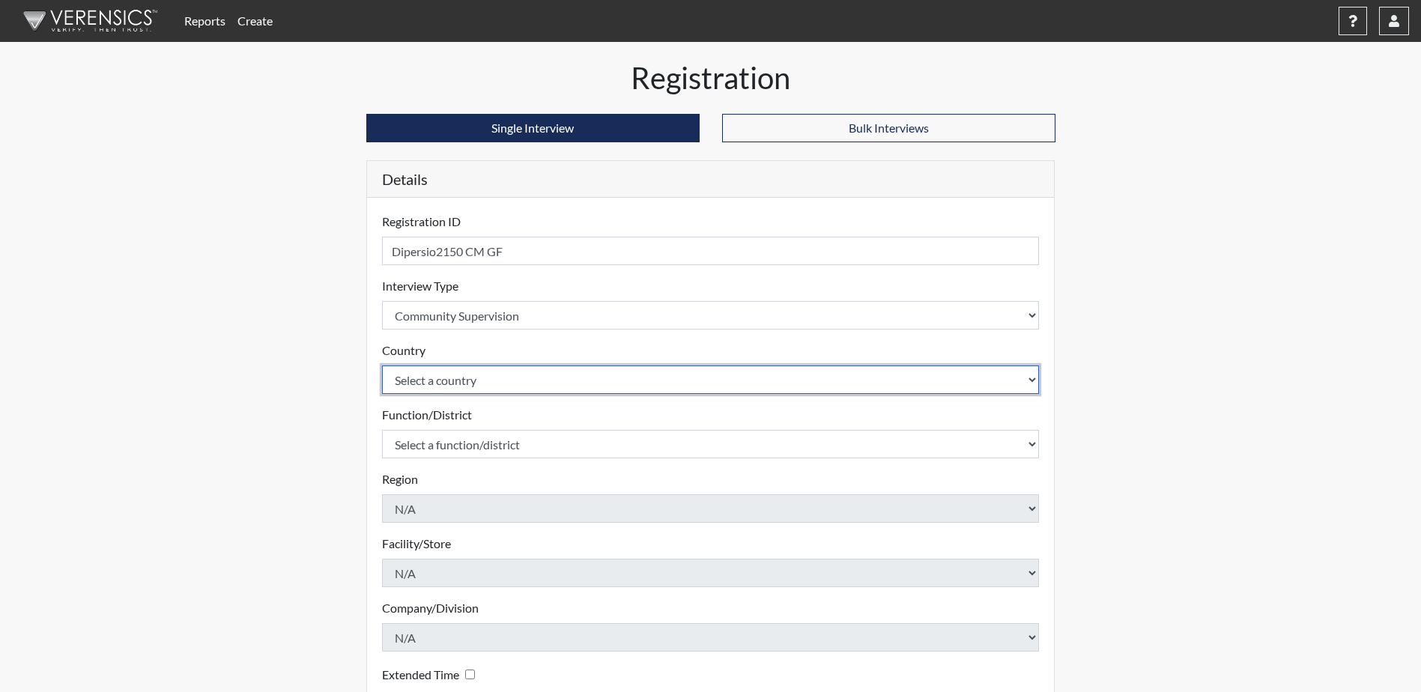
select select "united-states-of-[GEOGRAPHIC_DATA]"
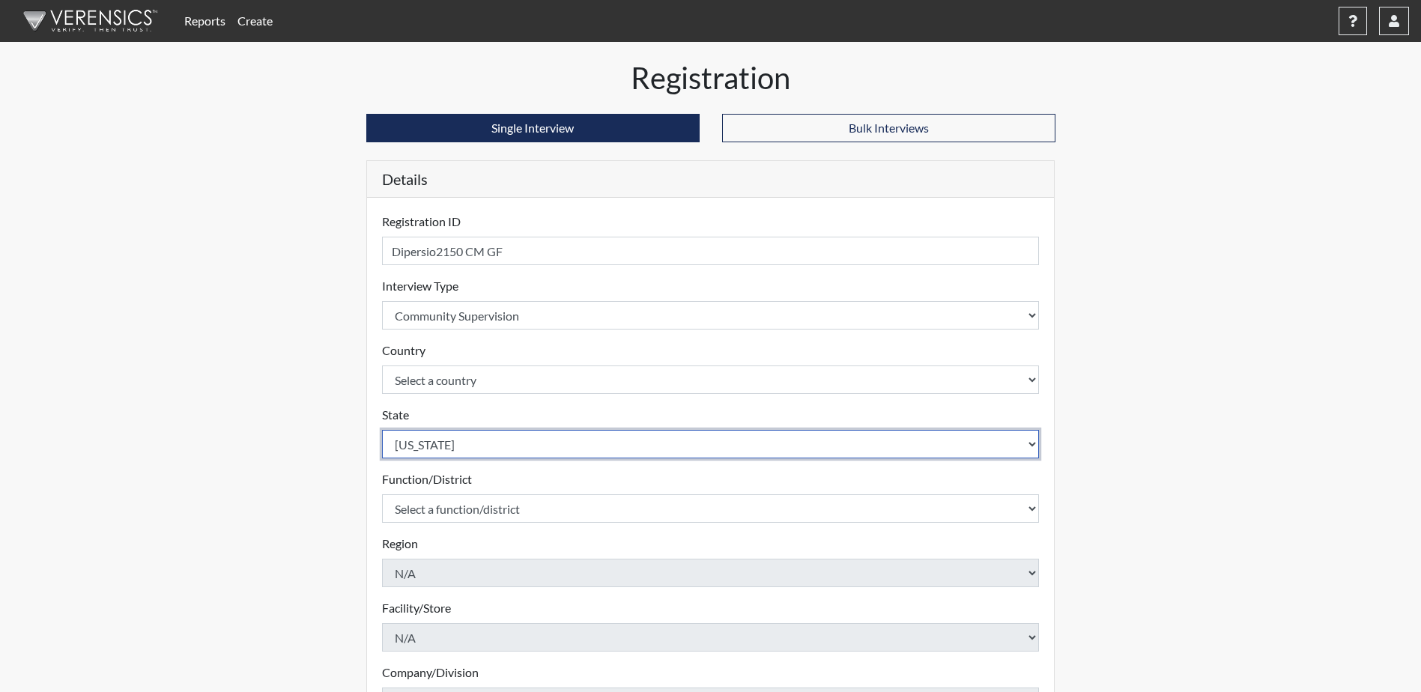
select select "ND"
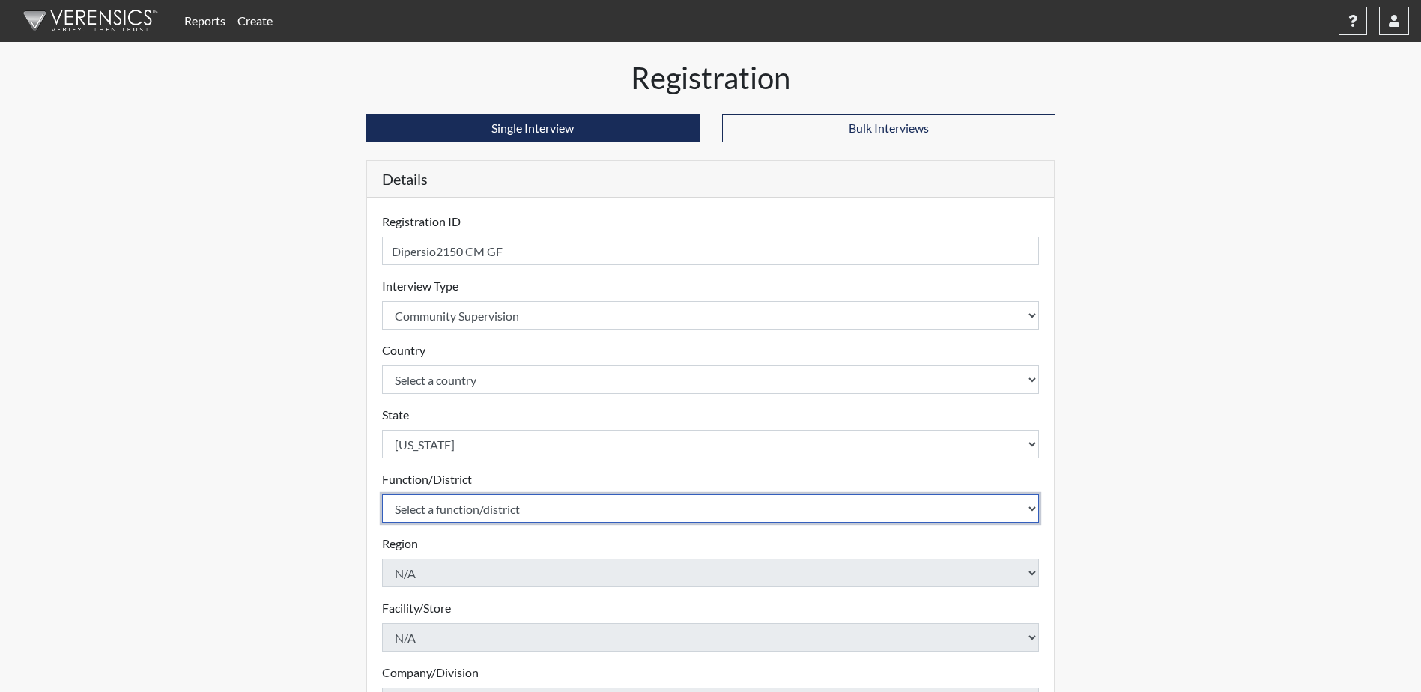
select select "4c6cf6b7-0a66-4ddf-a33c-c3617a18a22d"
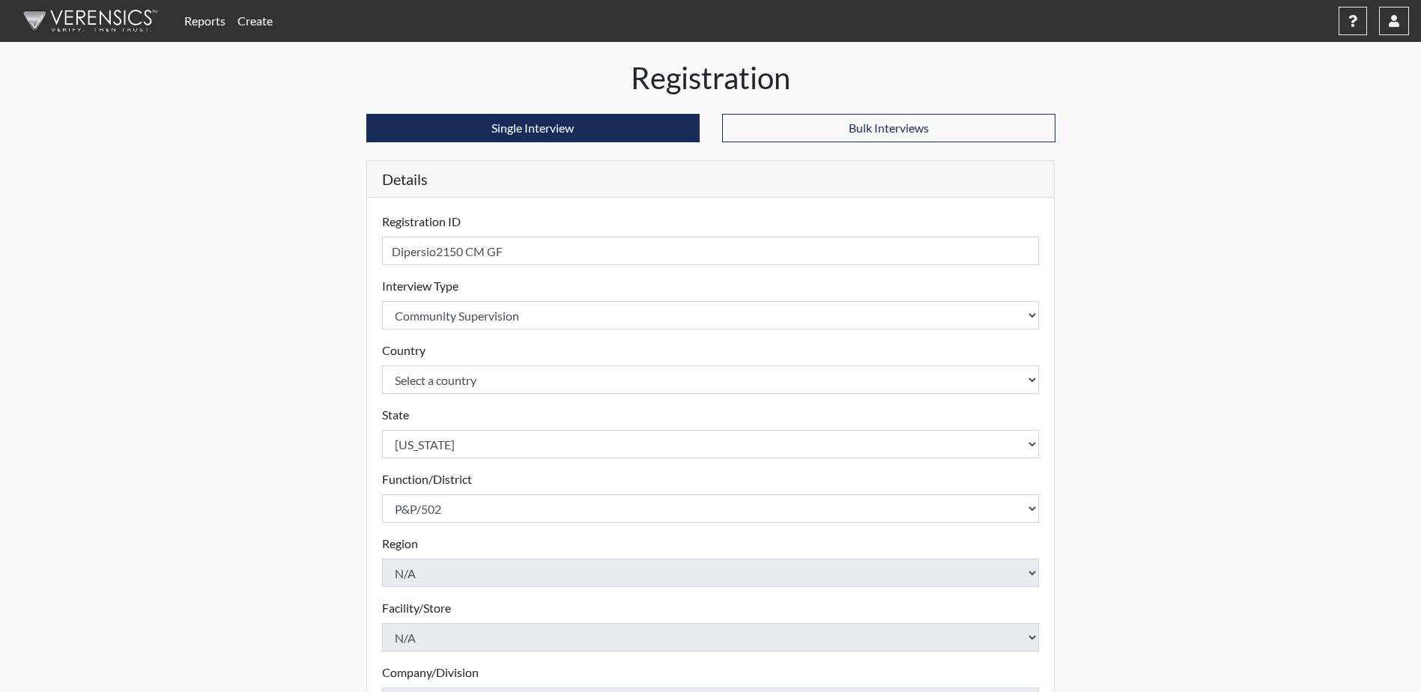
scroll to position [215, 0]
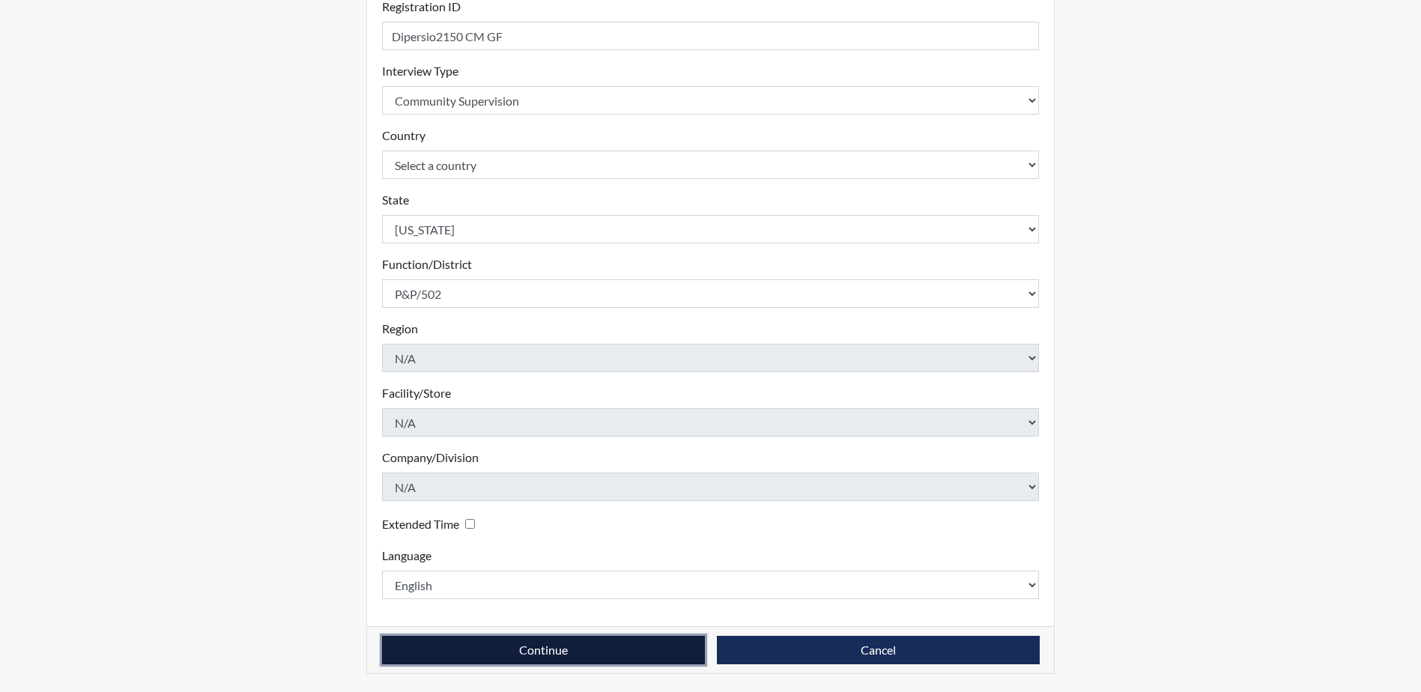
click at [507, 642] on button "Continue" at bounding box center [543, 650] width 323 height 28
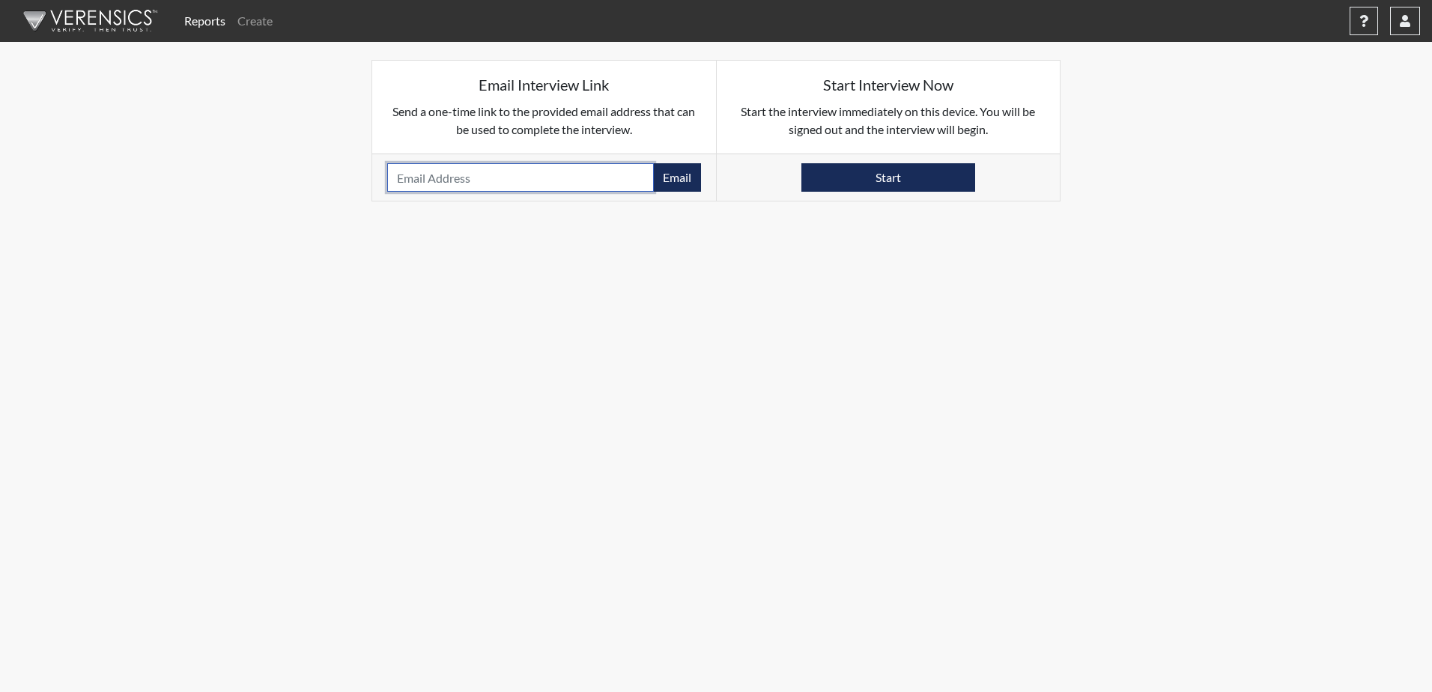
click at [399, 177] on input "email" at bounding box center [520, 177] width 267 height 28
paste input "[EMAIL_ADDRESS][DOMAIN_NAME]"
type input "[EMAIL_ADDRESS][DOMAIN_NAME]"
click at [684, 174] on button "Email" at bounding box center [677, 177] width 48 height 28
